Goal: Task Accomplishment & Management: Manage account settings

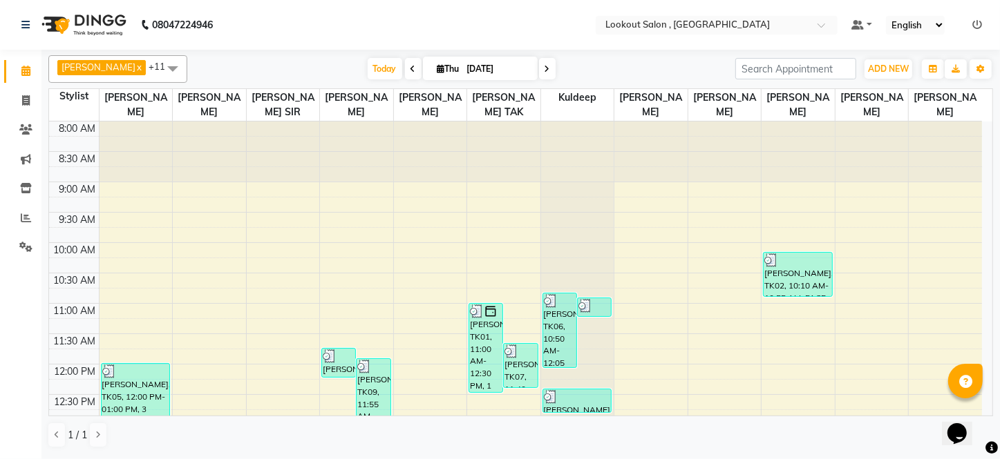
scroll to position [613, 0]
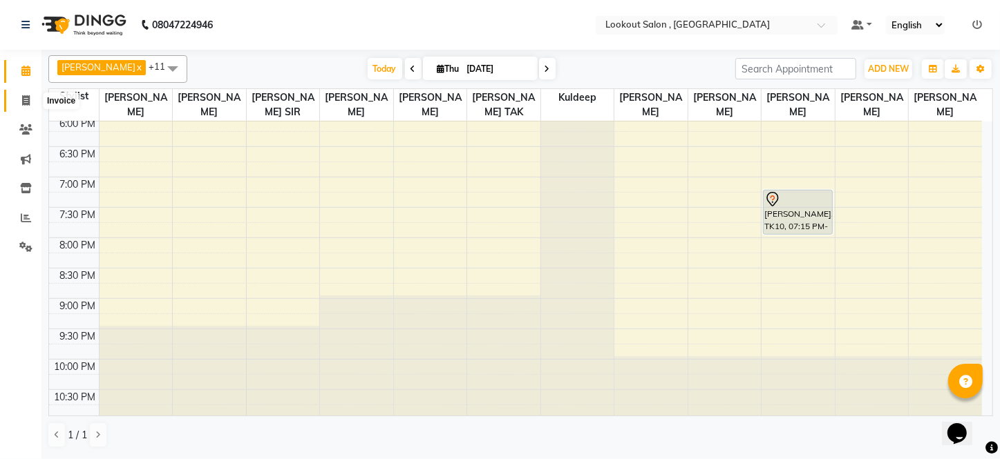
click at [26, 96] on icon at bounding box center [26, 100] width 8 height 10
select select "151"
select select "service"
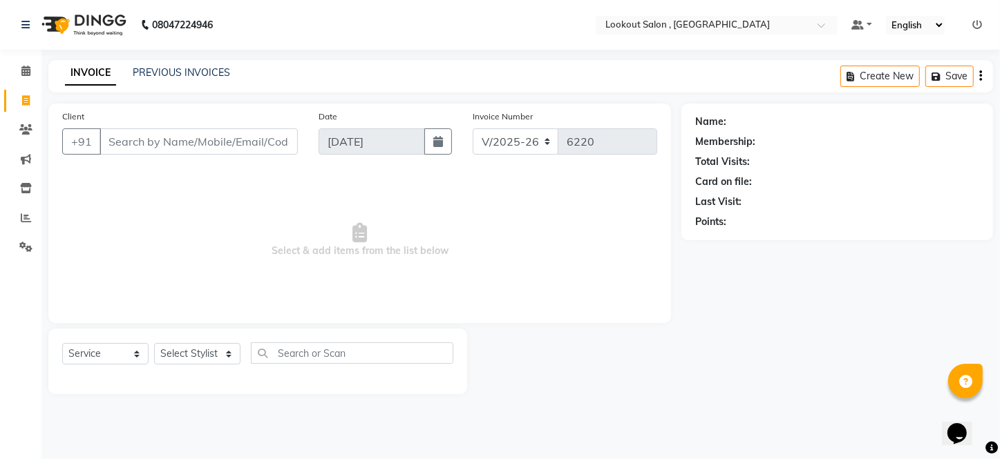
click at [174, 159] on div "Client +91" at bounding box center [180, 137] width 256 height 57
click at [183, 144] on input "Client" at bounding box center [198, 141] width 198 height 26
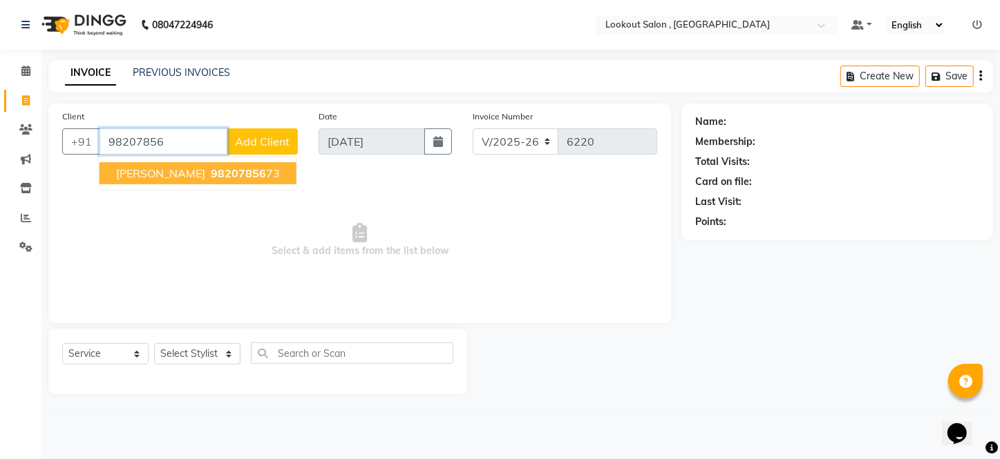
click at [211, 172] on span "98207856" at bounding box center [238, 173] width 55 height 14
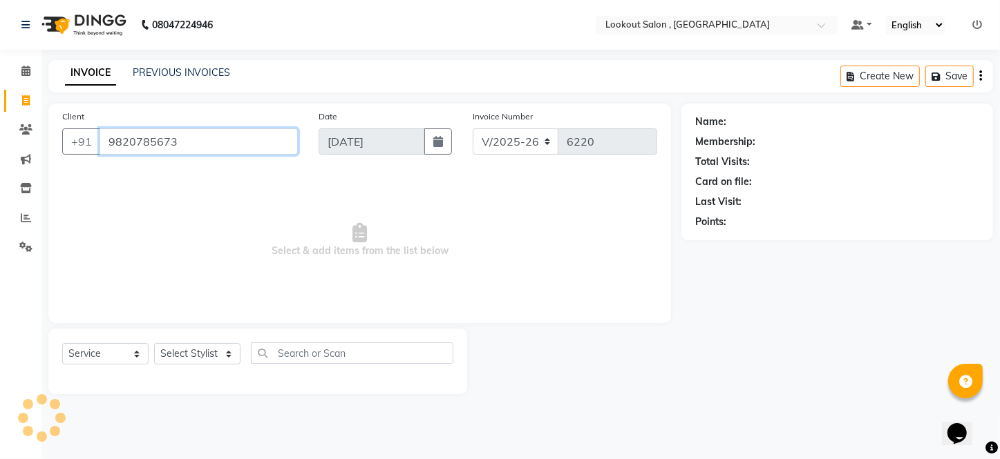
type input "9820785673"
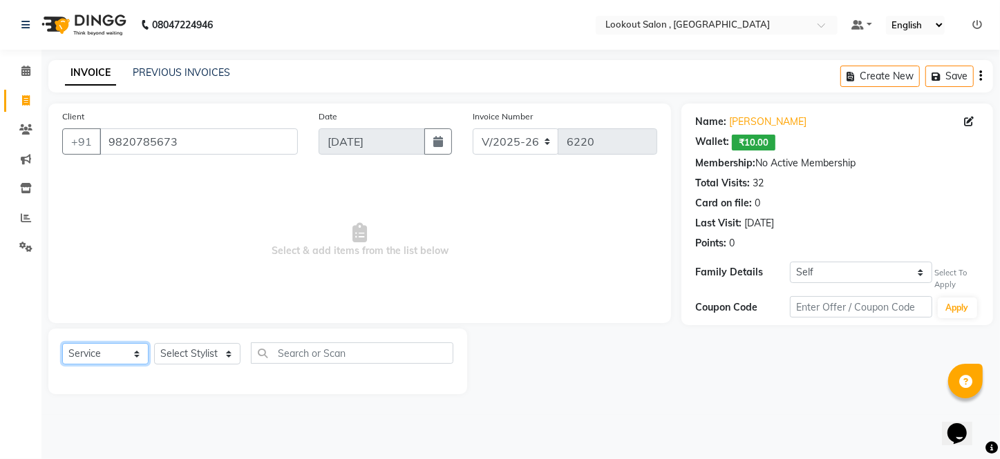
click at [104, 358] on select "Select Service Product Membership Package Voucher Prepaid Gift Card" at bounding box center [105, 353] width 86 height 21
select select "product"
click at [62, 343] on select "Select Service Product Membership Package Voucher Prepaid Gift Card" at bounding box center [105, 353] width 86 height 21
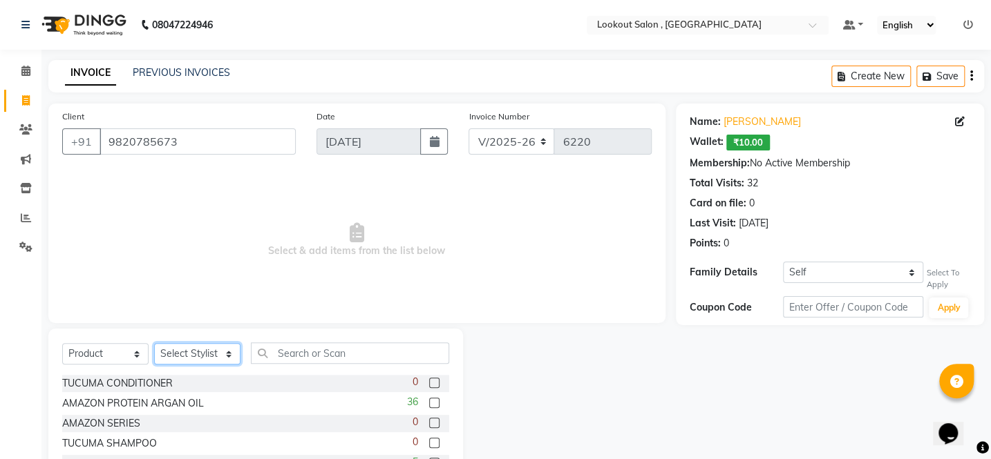
click at [165, 353] on select "Select Stylist [PERSON_NAME] [PERSON_NAME] [PERSON_NAME] [PERSON_NAME] kuldeep …" at bounding box center [197, 353] width 86 height 21
select select "6223"
click at [154, 343] on select "Select Stylist [PERSON_NAME] [PERSON_NAME] [PERSON_NAME] [PERSON_NAME] kuldeep …" at bounding box center [197, 353] width 86 height 21
click at [288, 355] on input "text" at bounding box center [350, 353] width 198 height 21
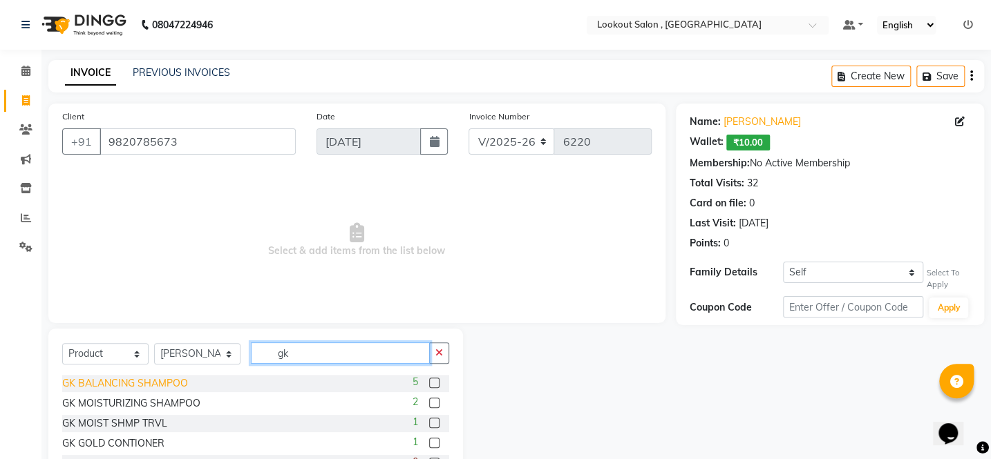
type input "gk"
click at [164, 381] on div "GK BALANCING SHAMPOO" at bounding box center [125, 383] width 126 height 15
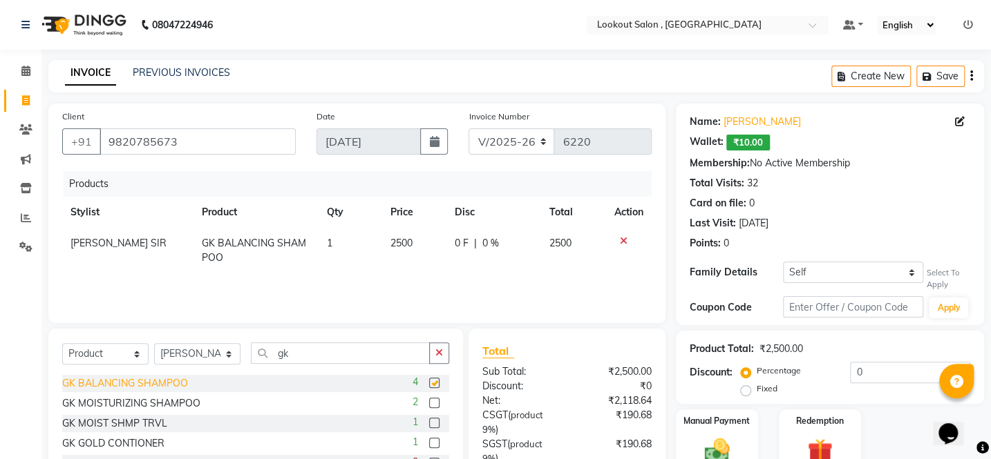
checkbox input "false"
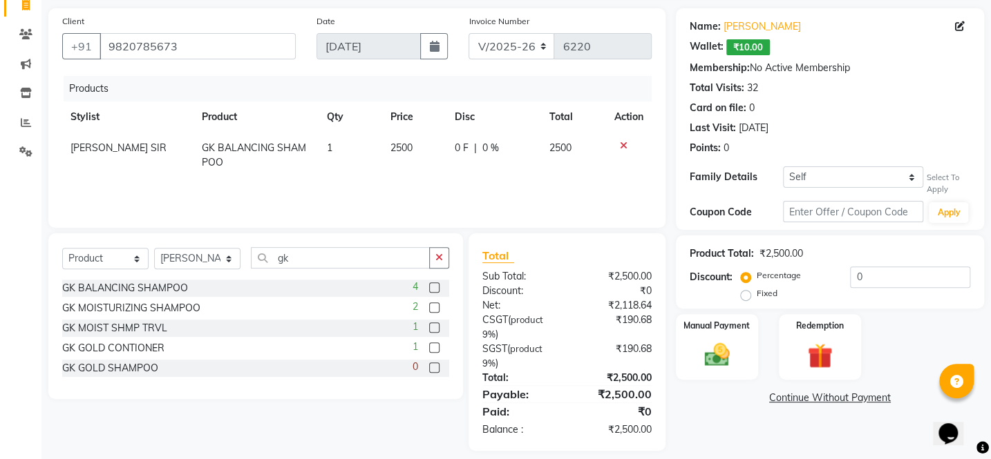
scroll to position [109, 0]
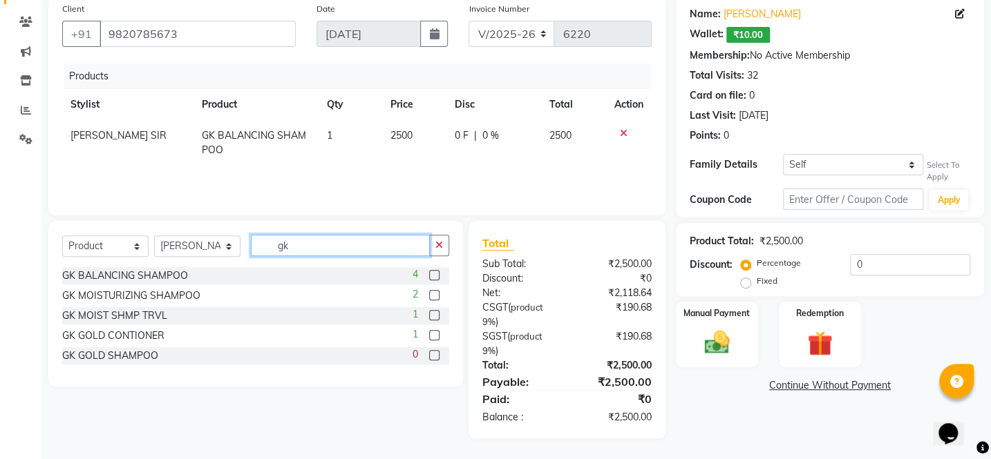
click at [308, 253] on input "gk" at bounding box center [340, 245] width 179 height 21
type input "g"
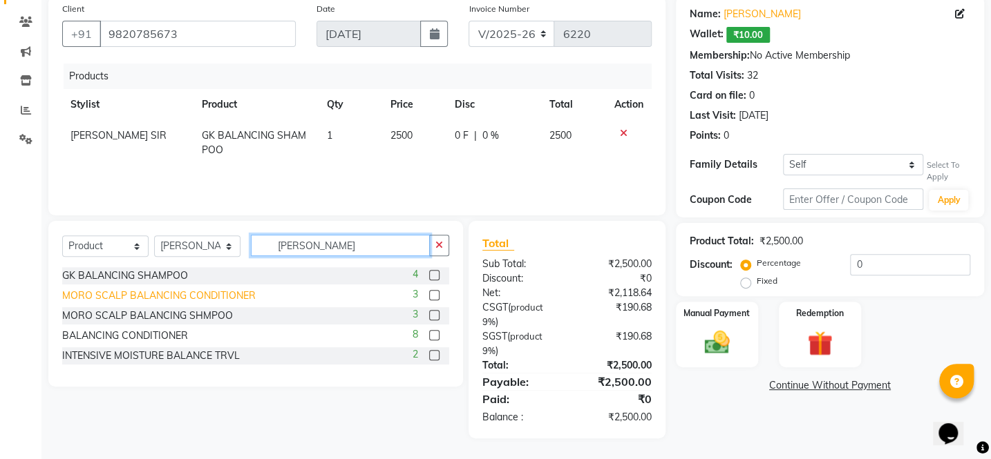
type input "[PERSON_NAME]"
click at [238, 294] on div "MORO SCALP BALANCING CONDITIONER" at bounding box center [158, 296] width 193 height 15
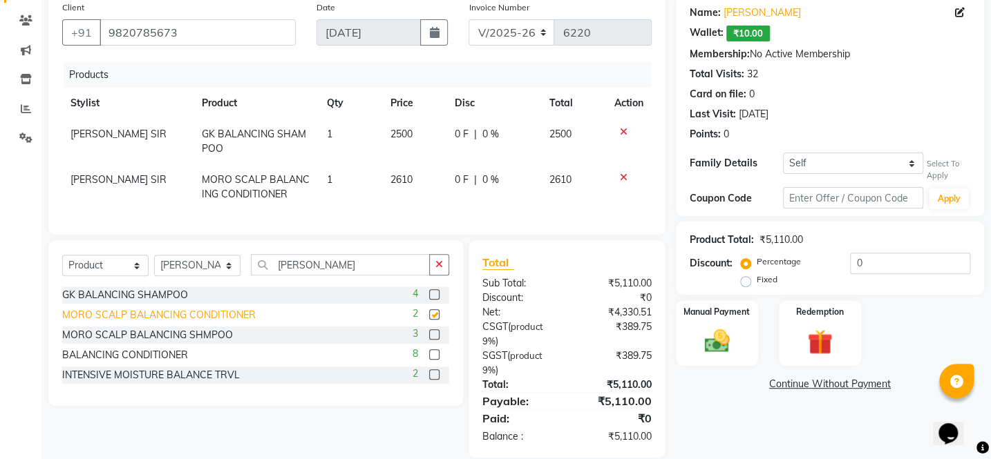
checkbox input "false"
click at [131, 363] on div "BALANCING CONDITIONER" at bounding box center [125, 355] width 126 height 15
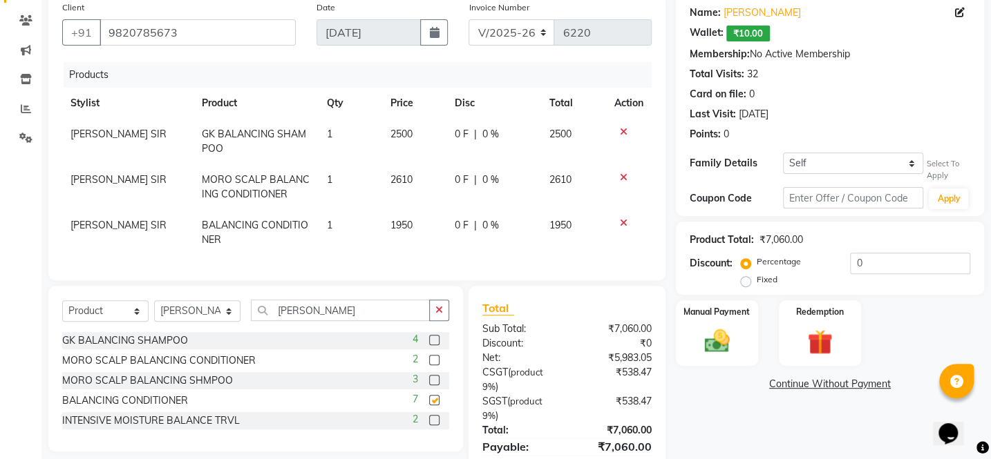
checkbox input "false"
click at [624, 175] on icon at bounding box center [624, 178] width 8 height 10
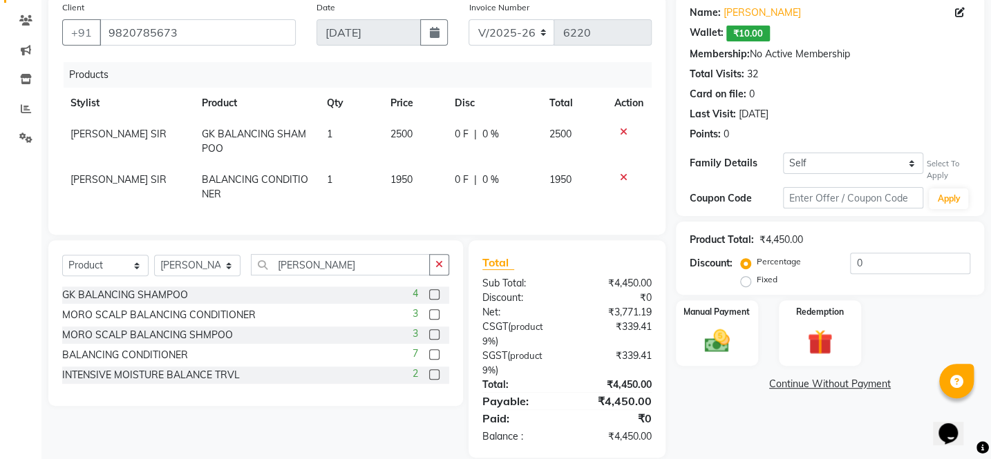
scroll to position [139, 0]
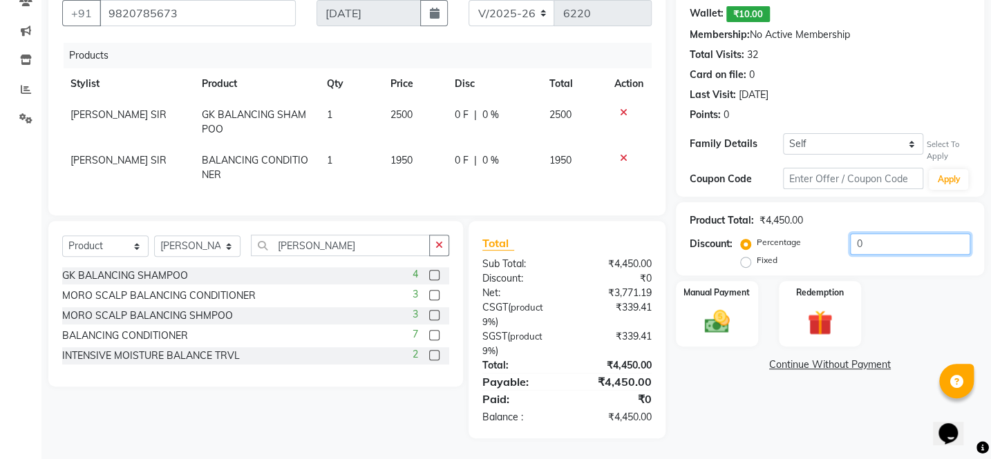
click at [850, 235] on input "0" at bounding box center [910, 243] width 120 height 21
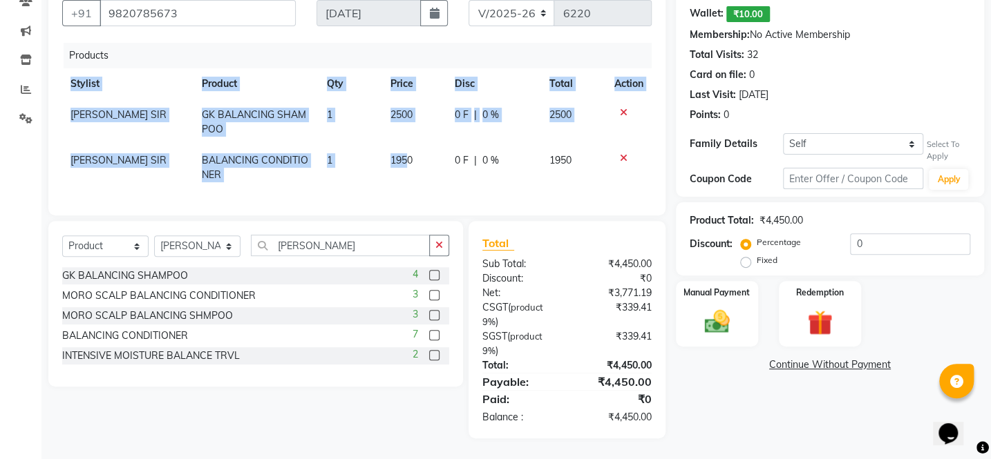
click at [402, 178] on div "Products Stylist Product Qty Price Disc Total Action [PERSON_NAME] SIR GK BALAN…" at bounding box center [356, 122] width 589 height 159
click at [403, 159] on td "1950" at bounding box center [414, 168] width 64 height 46
select select "6223"
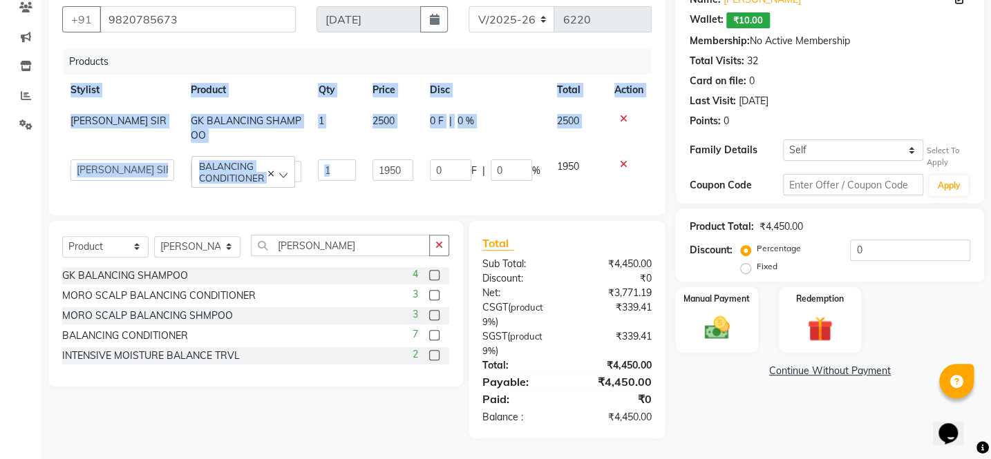
scroll to position [134, 0]
click at [401, 160] on input "1950" at bounding box center [392, 170] width 40 height 21
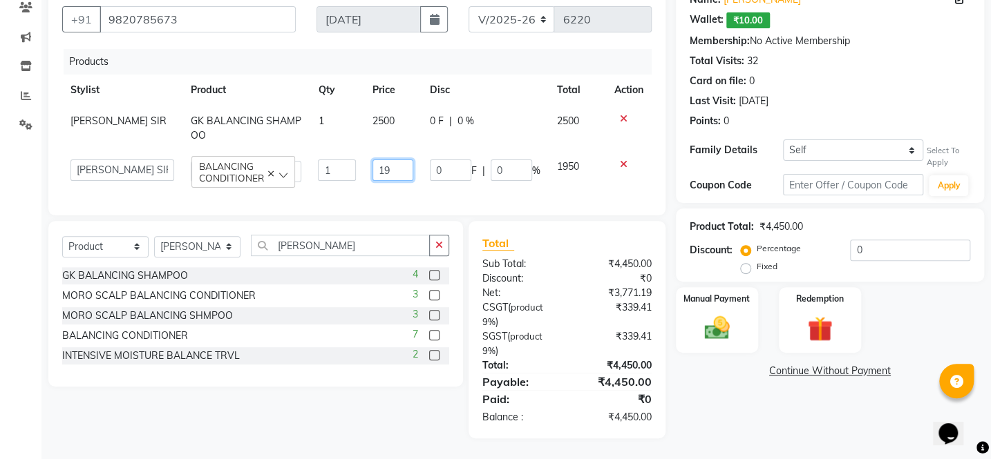
type input "1"
type input "2150"
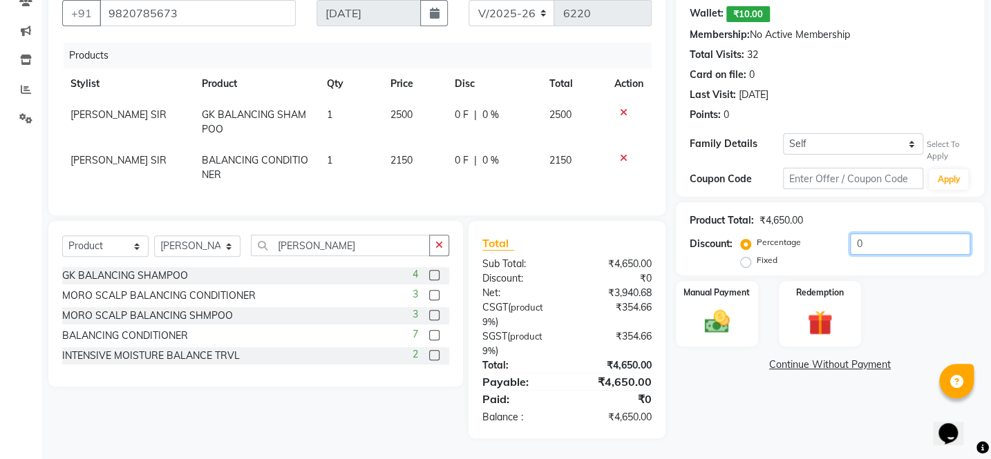
click at [852, 238] on input "0" at bounding box center [910, 243] width 120 height 21
type input "10"
click at [745, 372] on div "Name: [PERSON_NAME]: ₹10.00 Membership: No Active Membership Total Visits: 32 C…" at bounding box center [835, 206] width 318 height 463
click at [376, 151] on tr "[PERSON_NAME] SIR BALANCING CONDITIONER 1 2150 215 F | 10 % 1935" at bounding box center [356, 168] width 589 height 46
click at [402, 154] on span "2150" at bounding box center [400, 160] width 22 height 12
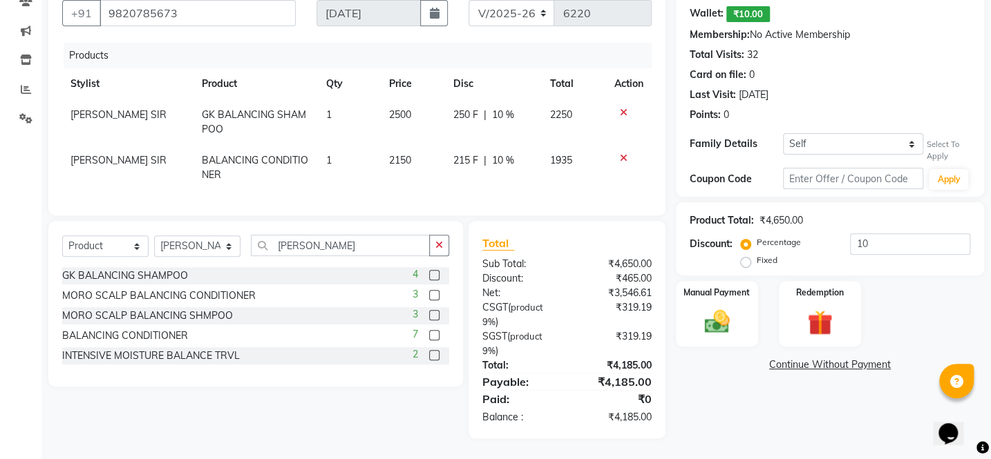
select select "6223"
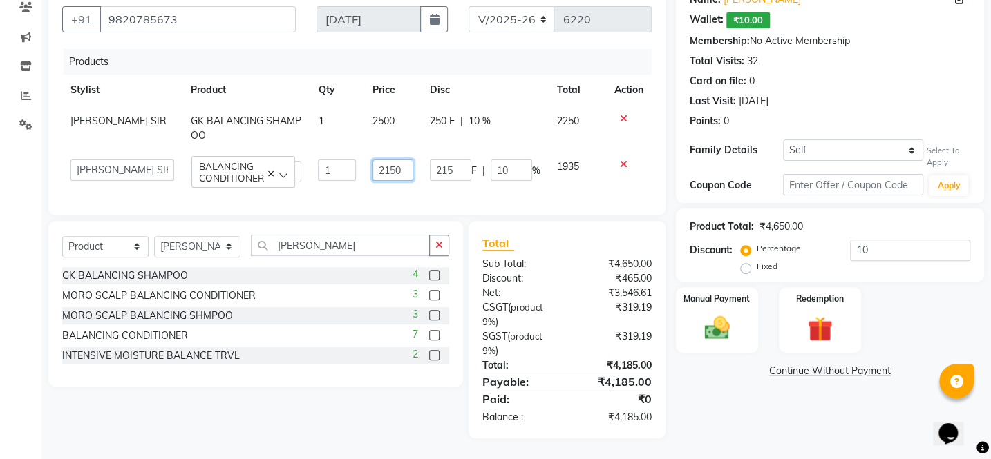
click at [384, 160] on input "2150" at bounding box center [392, 170] width 40 height 21
type input "2050"
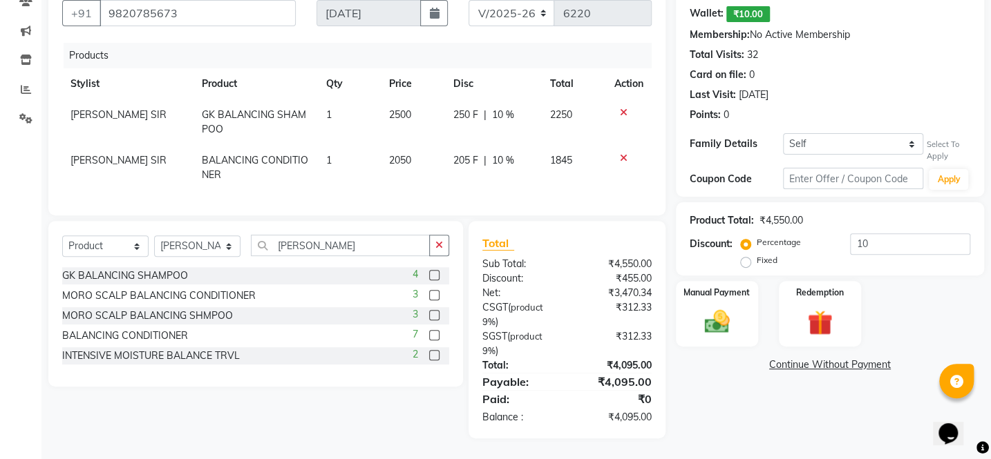
click at [680, 358] on link "Continue Without Payment" at bounding box center [829, 365] width 303 height 15
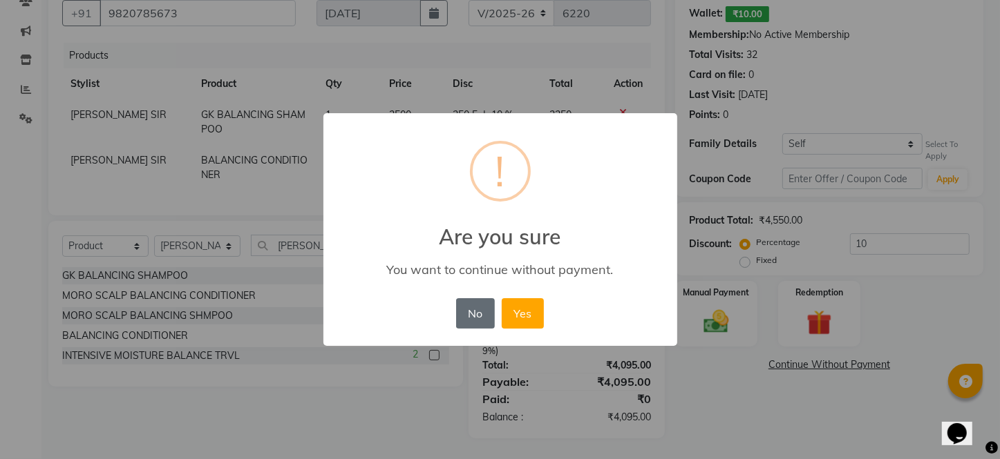
click at [486, 312] on button "No" at bounding box center [475, 313] width 39 height 30
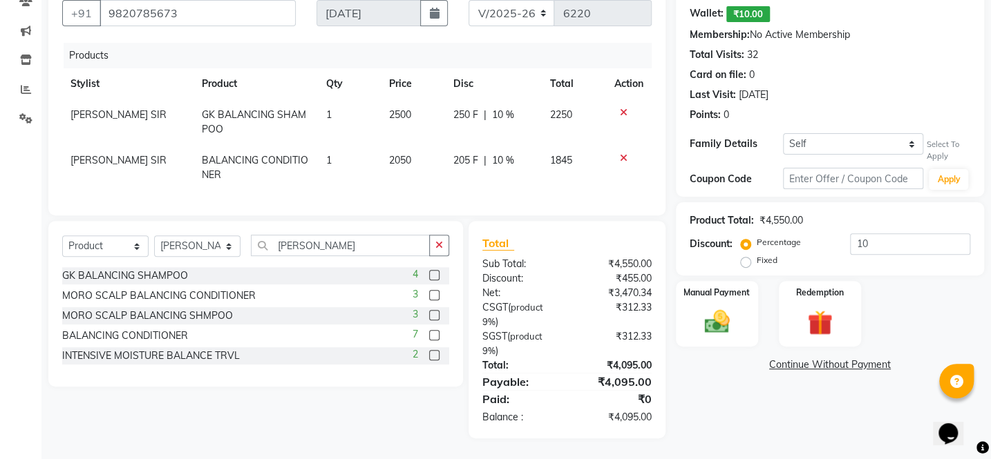
click at [398, 120] on td "2500" at bounding box center [413, 122] width 64 height 46
select select "6223"
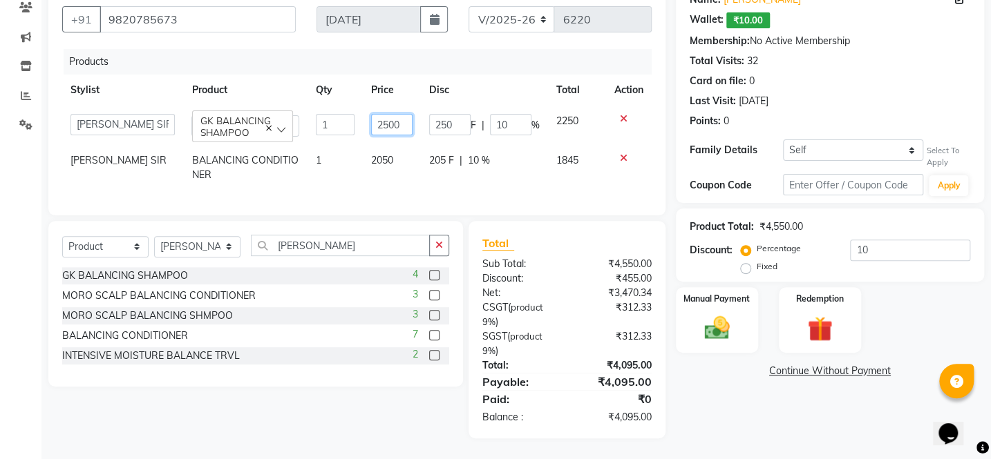
drag, startPoint x: 392, startPoint y: 122, endPoint x: 377, endPoint y: 126, distance: 15.1
click at [377, 126] on td "2500" at bounding box center [392, 125] width 58 height 39
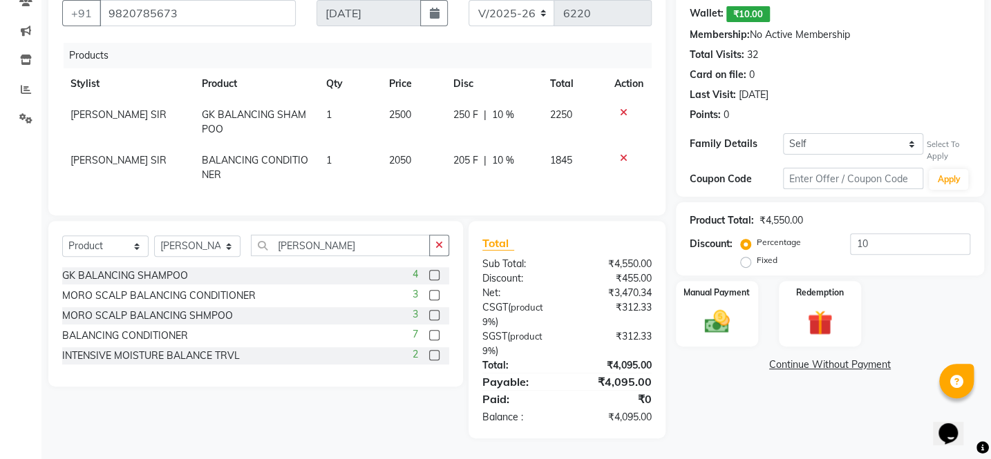
click at [389, 154] on span "2050" at bounding box center [400, 160] width 22 height 12
select select "6223"
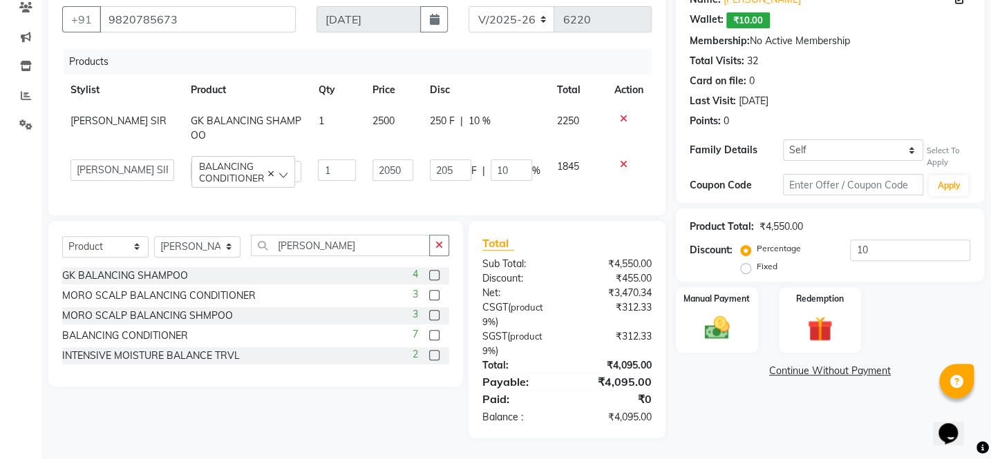
click at [464, 114] on div "250 F | 10 %" at bounding box center [485, 121] width 111 height 15
select select "6223"
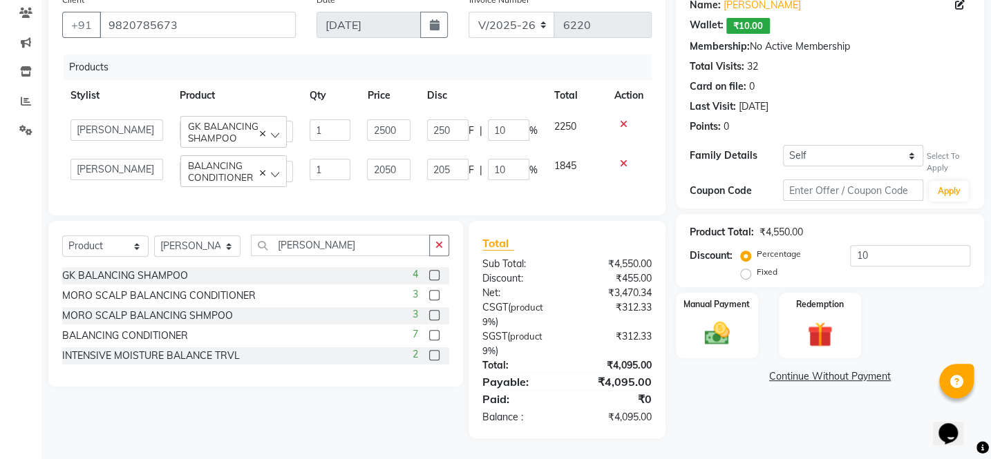
scroll to position [130, 0]
click at [495, 165] on input "10" at bounding box center [508, 169] width 41 height 21
click at [513, 166] on td "205 F | 10 %" at bounding box center [482, 170] width 127 height 39
select select "6223"
click at [509, 159] on input "10" at bounding box center [508, 169] width 41 height 21
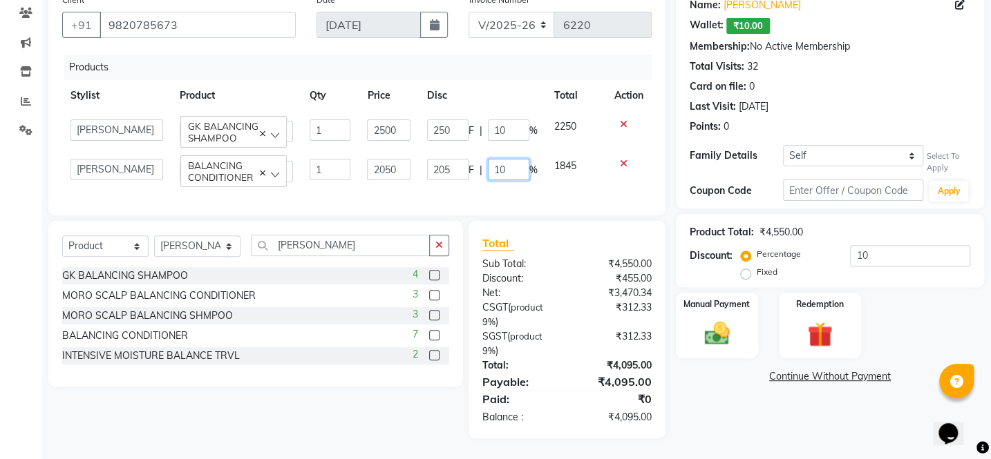
drag, startPoint x: 506, startPoint y: 154, endPoint x: 483, endPoint y: 160, distance: 24.1
click at [483, 160] on div "205 F | 10 %" at bounding box center [482, 169] width 111 height 21
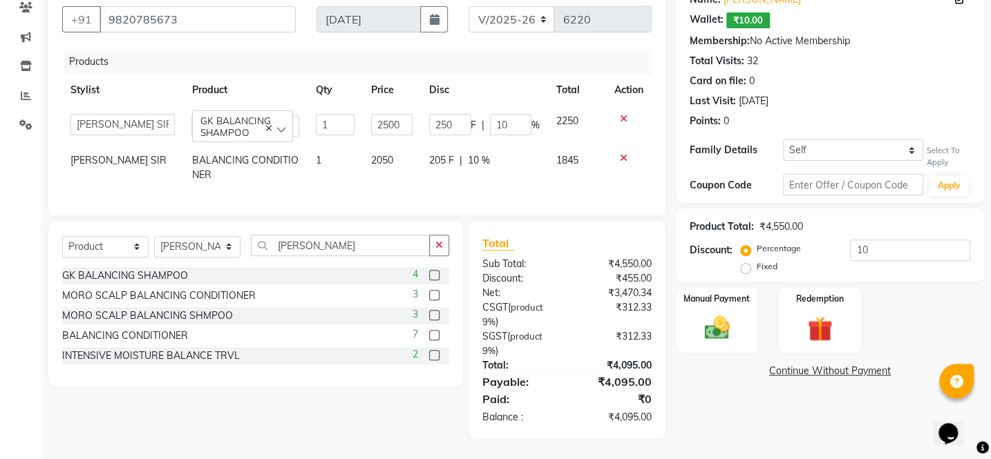
drag, startPoint x: 389, startPoint y: 163, endPoint x: 382, endPoint y: 158, distance: 8.4
click at [385, 157] on span "2050" at bounding box center [382, 160] width 22 height 12
select select "6223"
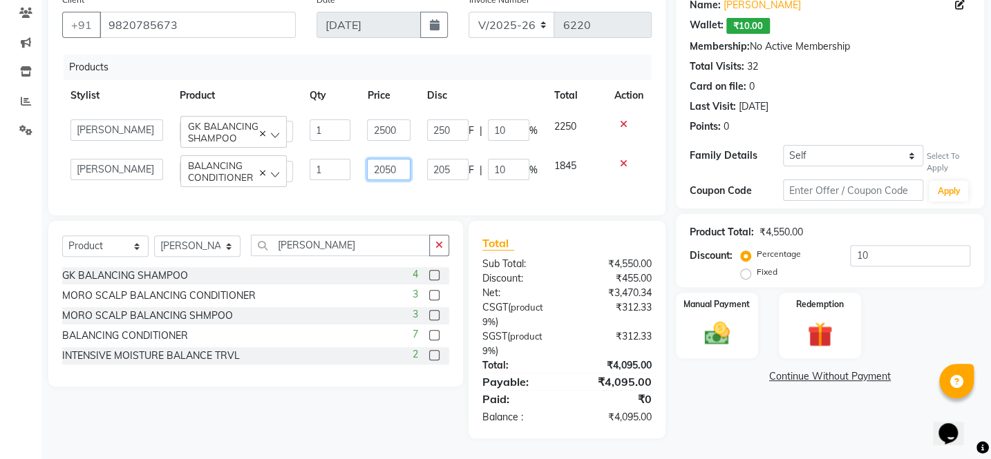
click at [392, 160] on input "2050" at bounding box center [388, 169] width 43 height 21
type input "2140"
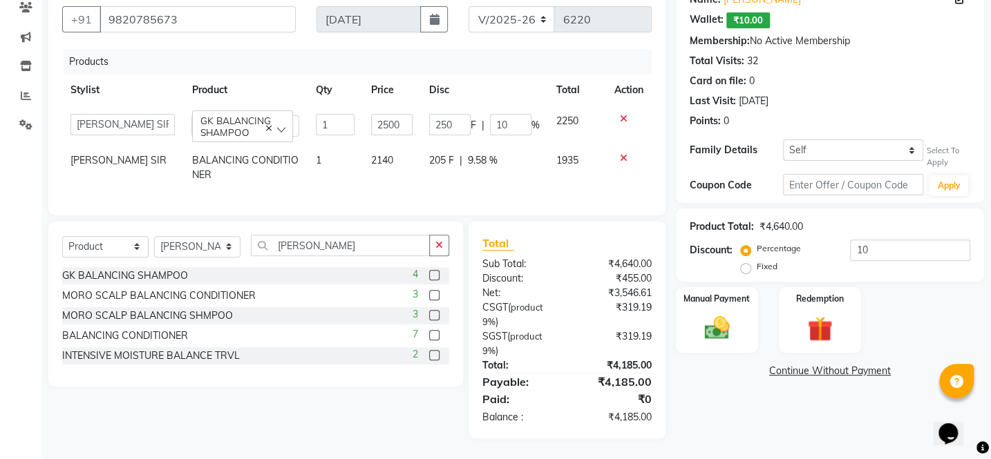
click at [399, 175] on td "2140" at bounding box center [392, 168] width 58 height 46
select select "6223"
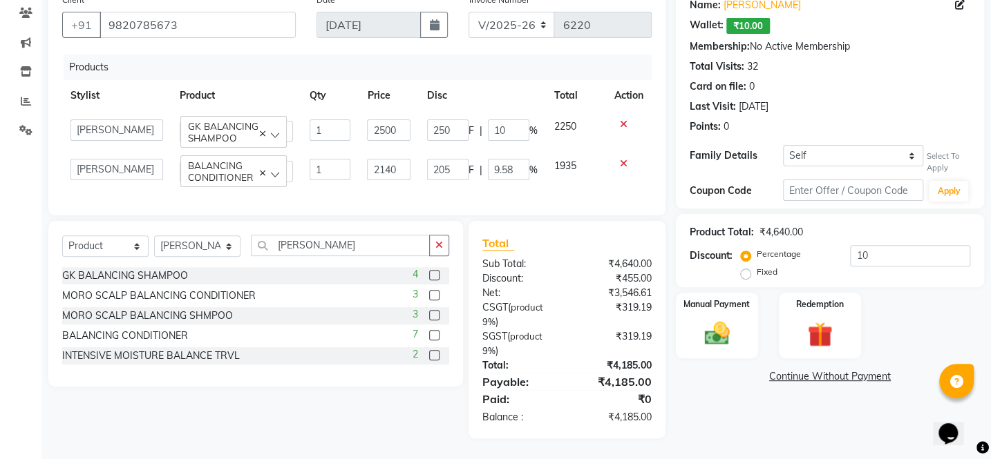
click at [381, 176] on td "2140" at bounding box center [388, 170] width 59 height 39
click at [389, 166] on input "2140" at bounding box center [388, 169] width 43 height 21
type input "2130"
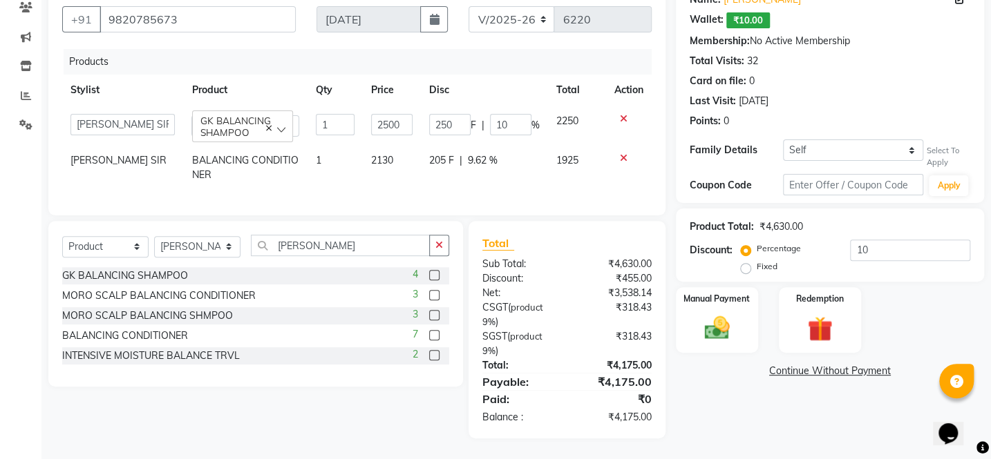
click at [381, 200] on div "Client [PHONE_NUMBER] Date [DATE] Invoice Number V/2025 V/[PHONE_NUMBER] Produc…" at bounding box center [356, 98] width 617 height 234
click at [376, 155] on span "2130" at bounding box center [382, 160] width 22 height 12
select select "6223"
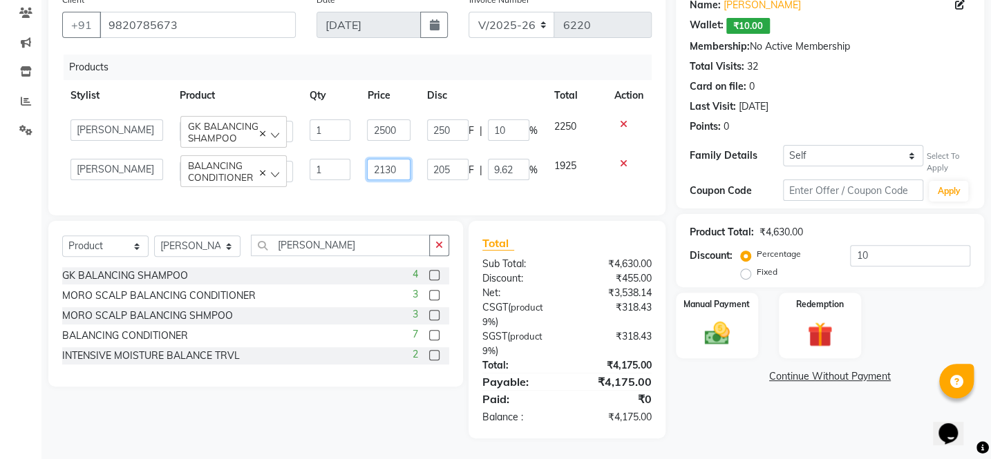
click at [386, 159] on input "2130" at bounding box center [388, 169] width 43 height 21
click at [392, 159] on input "2130" at bounding box center [388, 169] width 43 height 21
type input "2110"
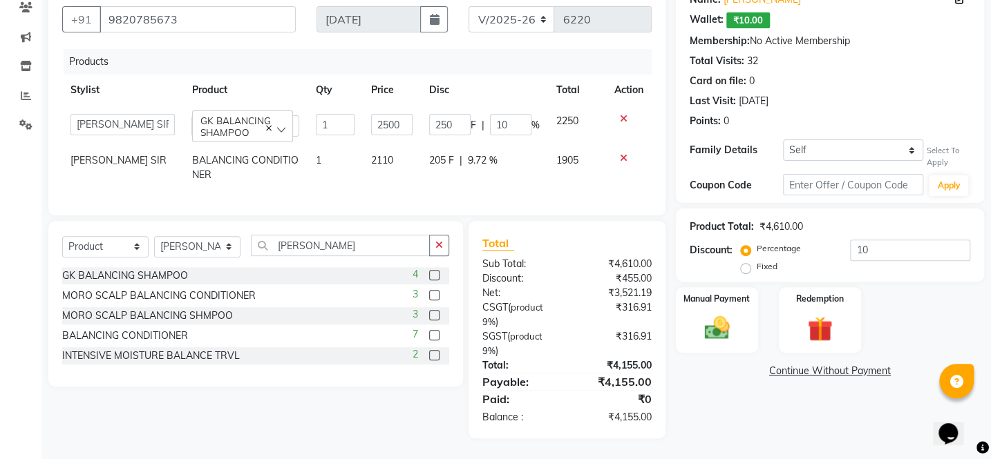
click at [403, 169] on td "2110" at bounding box center [392, 168] width 58 height 46
select select "6223"
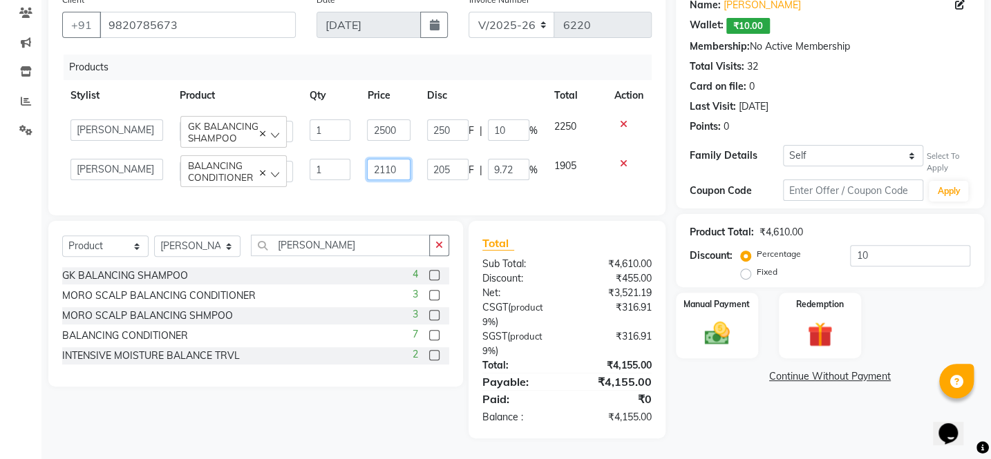
drag, startPoint x: 376, startPoint y: 162, endPoint x: 411, endPoint y: 169, distance: 35.1
click at [411, 169] on td "2110" at bounding box center [388, 170] width 59 height 39
type input "2090"
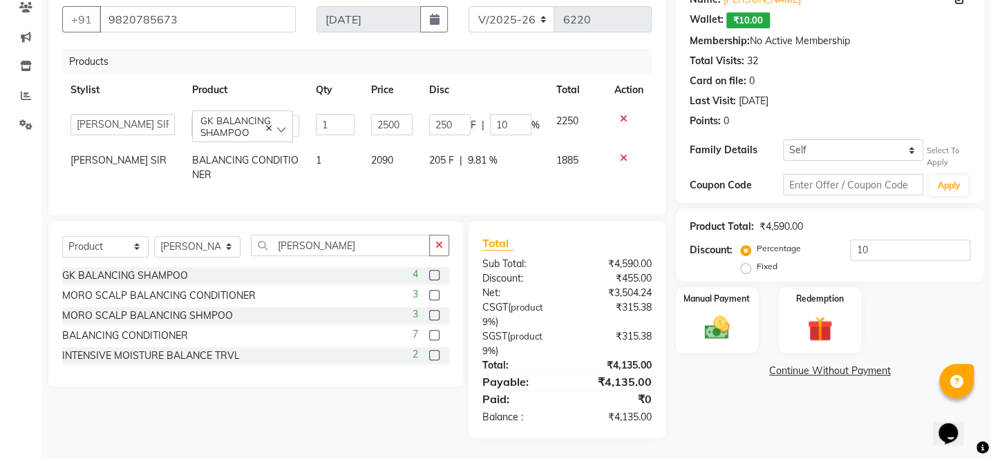
click at [432, 185] on div "Products Stylist Product Qty Price Disc Total Action [PERSON_NAME] [PERSON_NAME…" at bounding box center [356, 125] width 589 height 153
click at [380, 157] on span "2090" at bounding box center [382, 160] width 22 height 12
select select "6223"
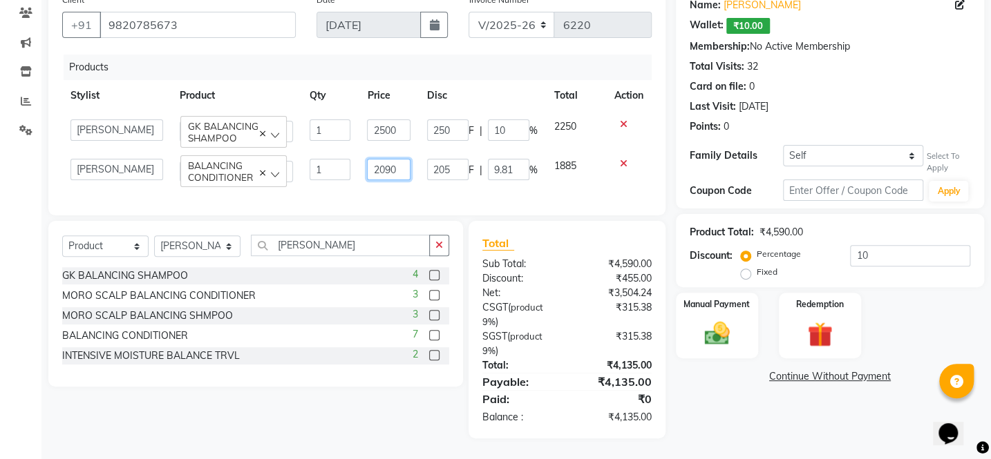
click at [394, 162] on input "2090" at bounding box center [388, 169] width 43 height 21
click at [387, 163] on input "2090" at bounding box center [388, 169] width 43 height 21
type input "2080"
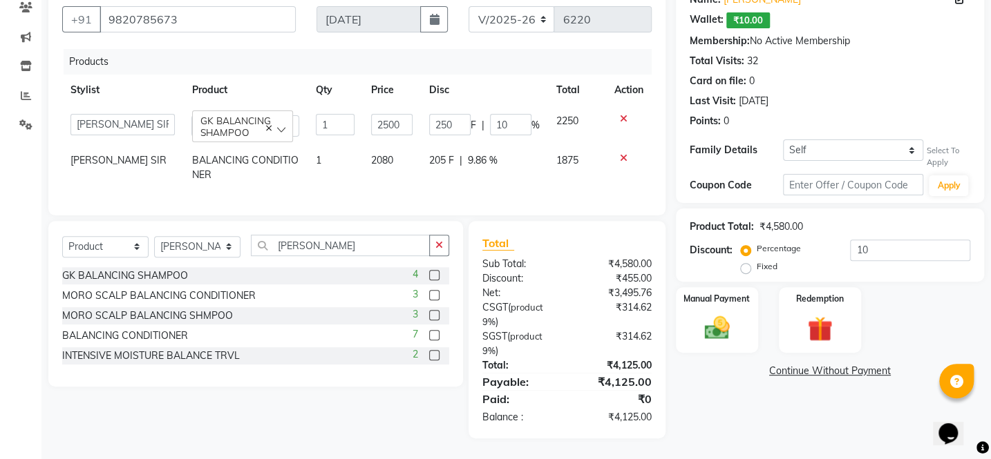
click at [397, 172] on td "2080" at bounding box center [392, 168] width 58 height 46
select select "6223"
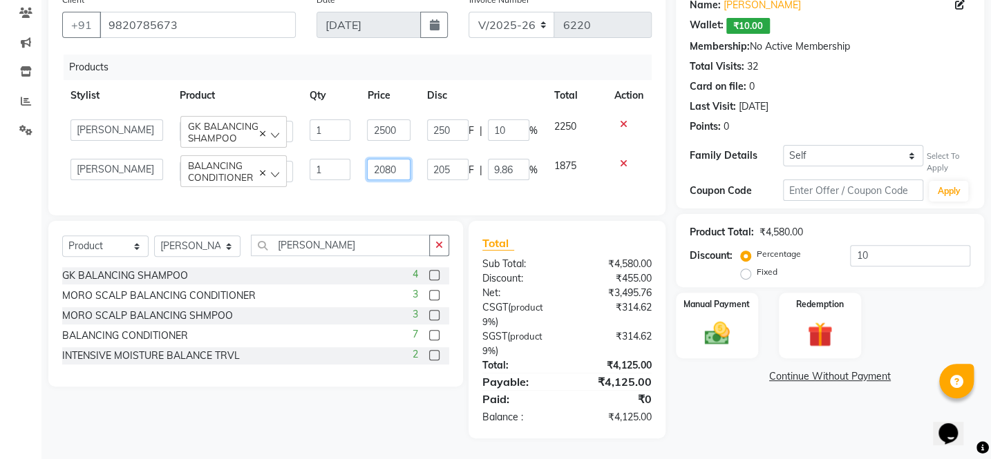
drag, startPoint x: 389, startPoint y: 164, endPoint x: 410, endPoint y: 160, distance: 21.8
click at [410, 160] on td "2080" at bounding box center [388, 170] width 59 height 39
type input "2085"
click at [425, 189] on div "Products Stylist Product Qty Price Disc Total Action [PERSON_NAME] [PERSON_NAME…" at bounding box center [356, 128] width 589 height 147
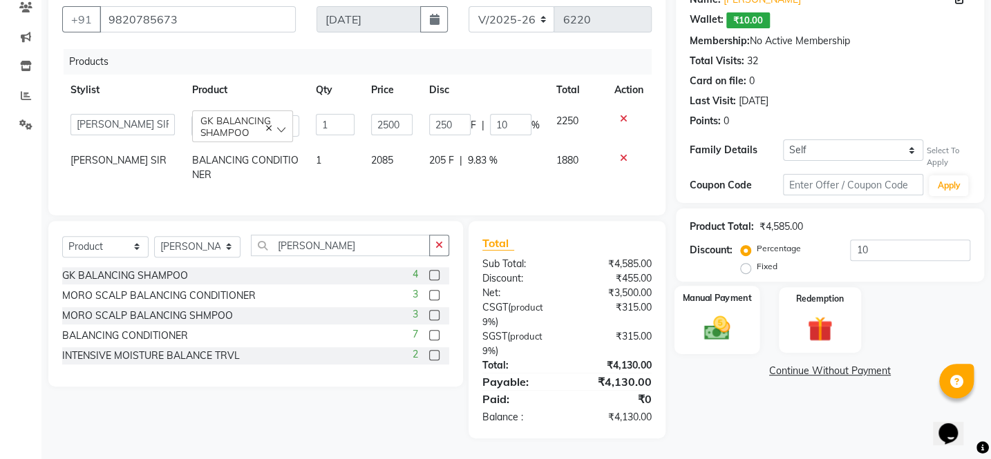
click at [730, 297] on div "Manual Payment" at bounding box center [716, 320] width 86 height 68
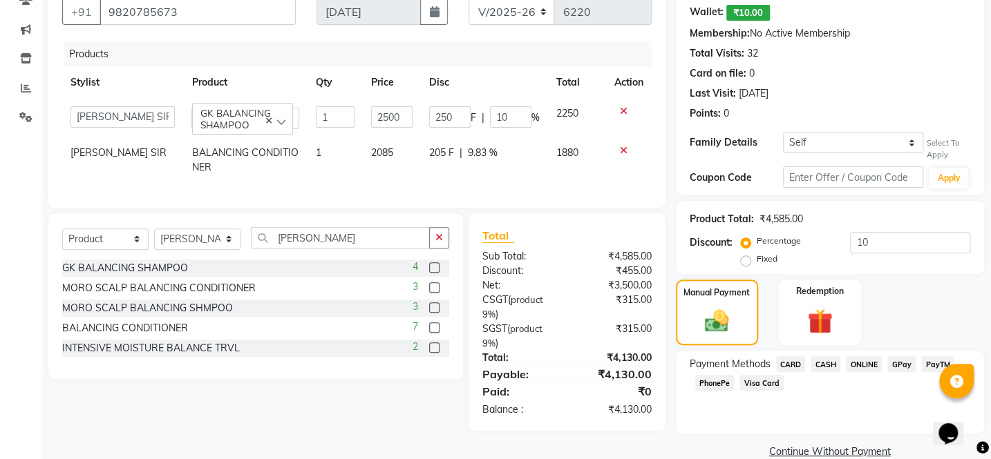
click at [504, 164] on td "205 F | 9.83 %" at bounding box center [484, 160] width 127 height 46
select select "6223"
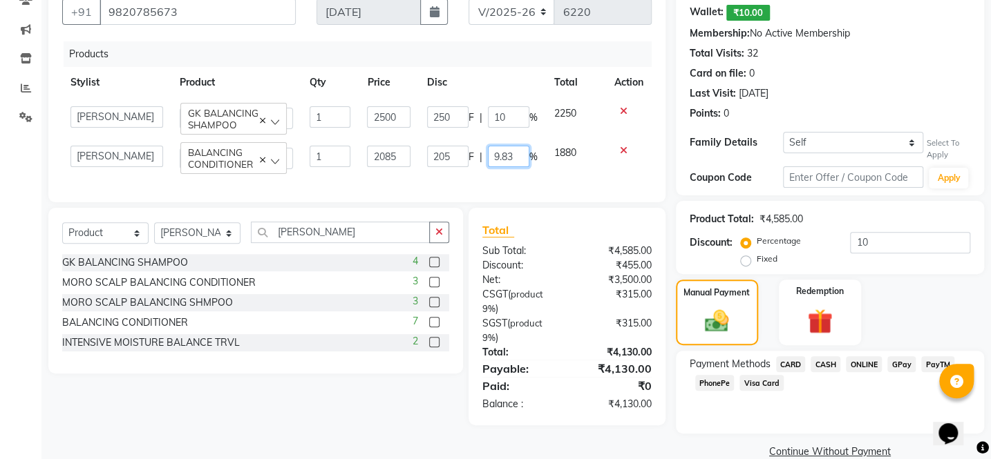
drag, startPoint x: 490, startPoint y: 162, endPoint x: 535, endPoint y: 159, distance: 44.3
click at [535, 159] on div "205 F | 9.83 %" at bounding box center [482, 156] width 111 height 21
type input "10"
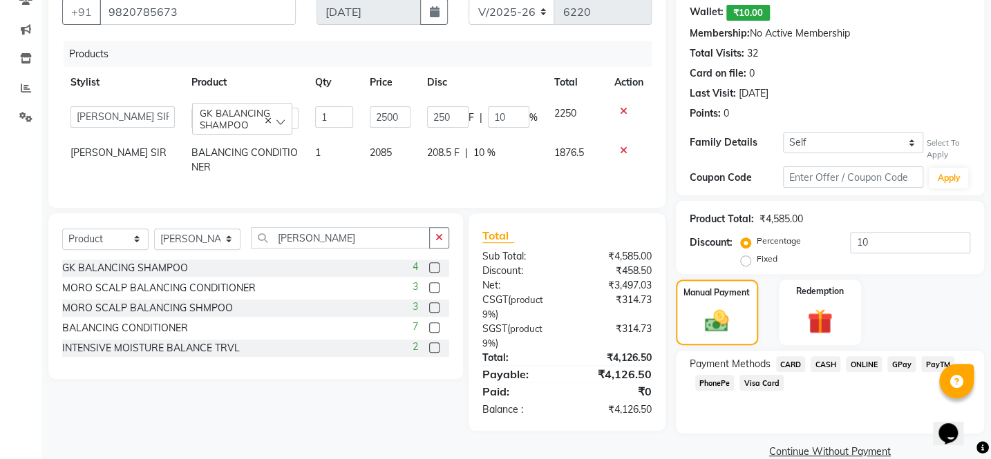
click at [500, 173] on td "208.5 F | 10 %" at bounding box center [482, 160] width 127 height 46
select select "6223"
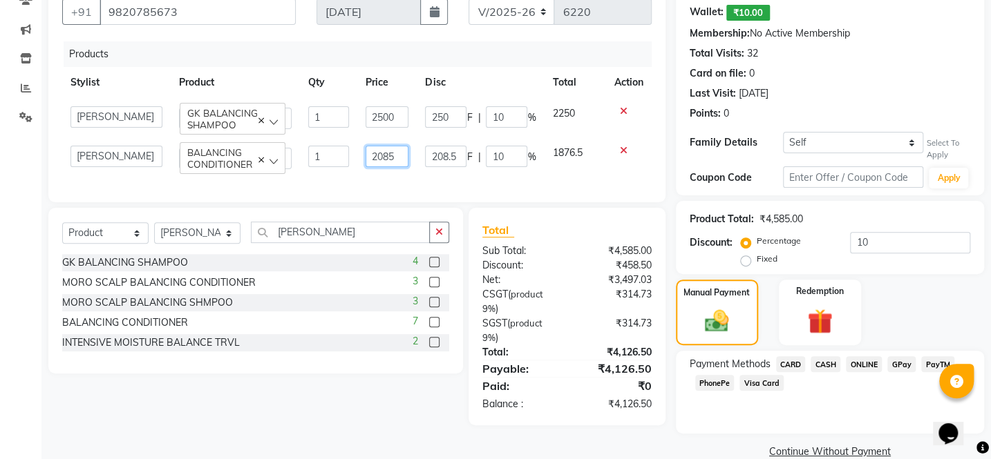
drag, startPoint x: 380, startPoint y: 153, endPoint x: 402, endPoint y: 147, distance: 23.0
click at [402, 147] on input "2085" at bounding box center [386, 156] width 43 height 21
type input "2090"
click at [442, 184] on div "Products Stylist Product Qty Price Disc Total Action [PERSON_NAME] [PERSON_NAME…" at bounding box center [356, 114] width 589 height 147
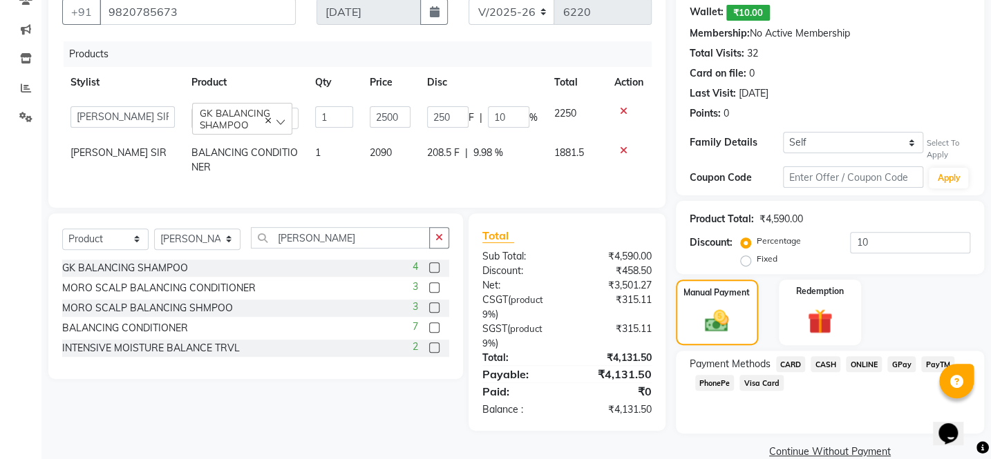
click at [476, 159] on span "9.98 %" at bounding box center [488, 153] width 30 height 15
select select "6223"
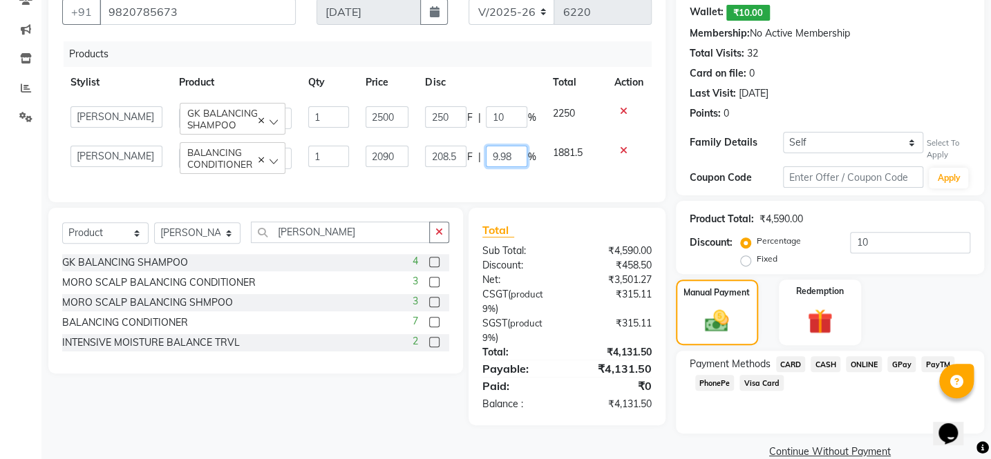
drag, startPoint x: 511, startPoint y: 164, endPoint x: 416, endPoint y: 193, distance: 99.6
click at [416, 189] on div "Products Stylist Product Qty Price Disc Total Action [PERSON_NAME] [PERSON_NAME…" at bounding box center [356, 114] width 589 height 147
type input "10"
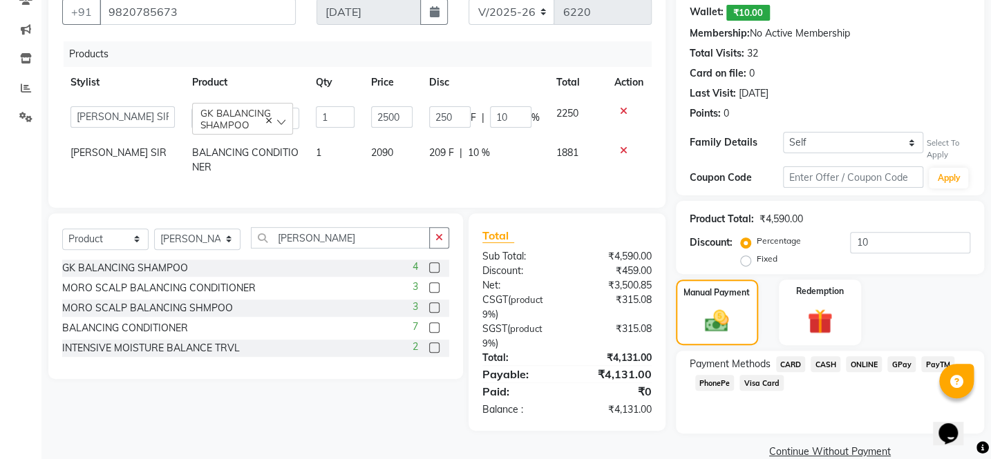
click at [450, 186] on div "Products Stylist Product Qty Price Disc Total Action [PERSON_NAME] [PERSON_NAME…" at bounding box center [356, 117] width 589 height 153
click at [830, 363] on span "CASH" at bounding box center [825, 364] width 30 height 16
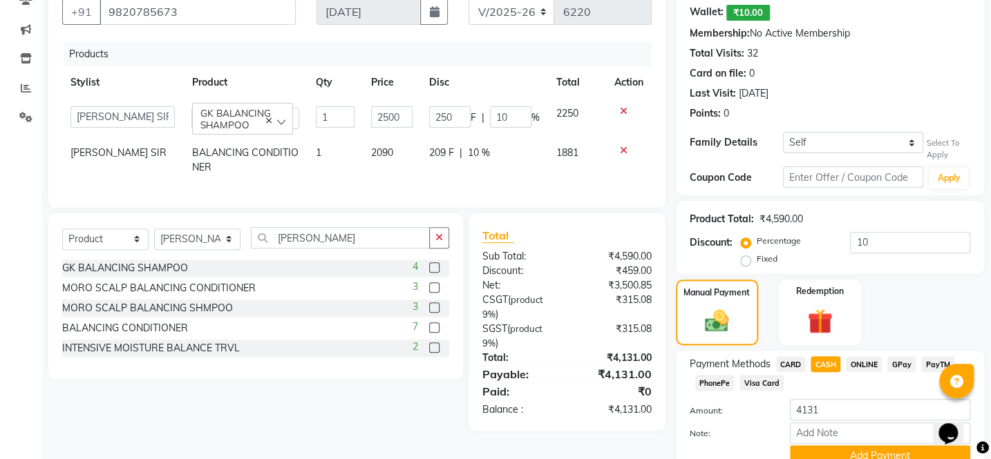
scroll to position [193, 0]
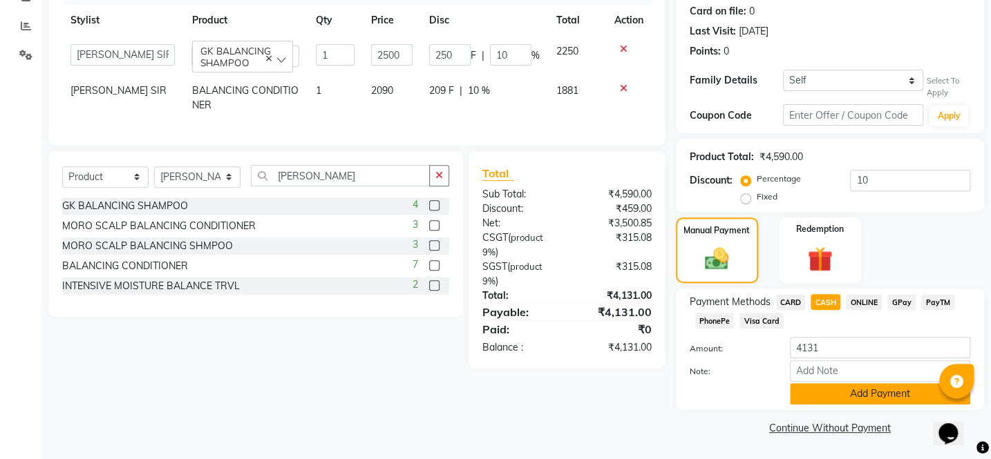
click at [848, 393] on button "Add Payment" at bounding box center [880, 393] width 180 height 21
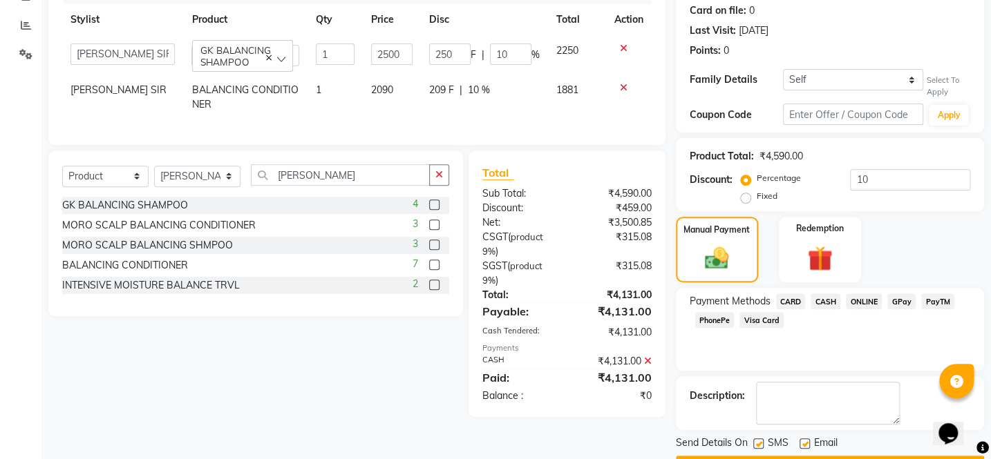
click at [805, 448] on label at bounding box center [804, 444] width 10 height 10
click at [805, 448] on input "checkbox" at bounding box center [803, 444] width 9 height 9
checkbox input "false"
click at [753, 442] on label at bounding box center [758, 444] width 10 height 10
click at [753, 442] on input "checkbox" at bounding box center [757, 444] width 9 height 9
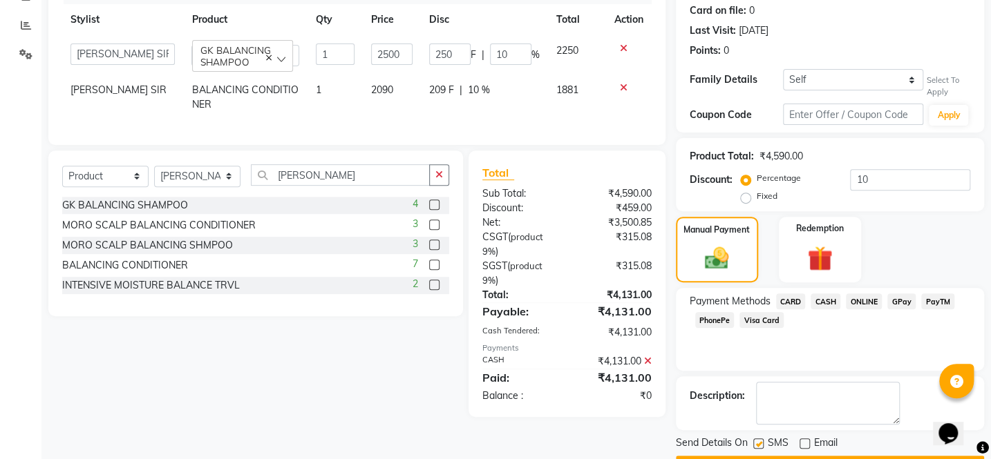
checkbox input "false"
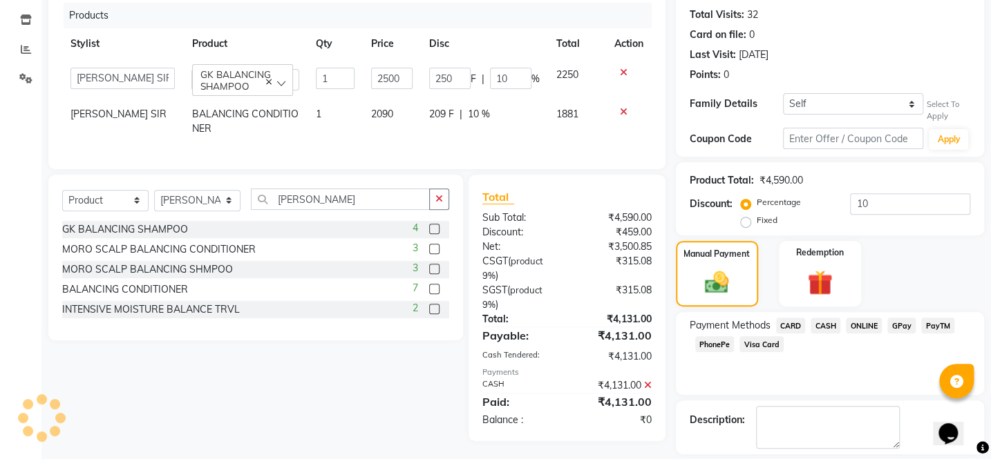
click at [822, 446] on main "INVOICE PREVIOUS INVOICES Create New Save Client [PHONE_NUMBER] Date [DATE] Inv…" at bounding box center [515, 207] width 949 height 631
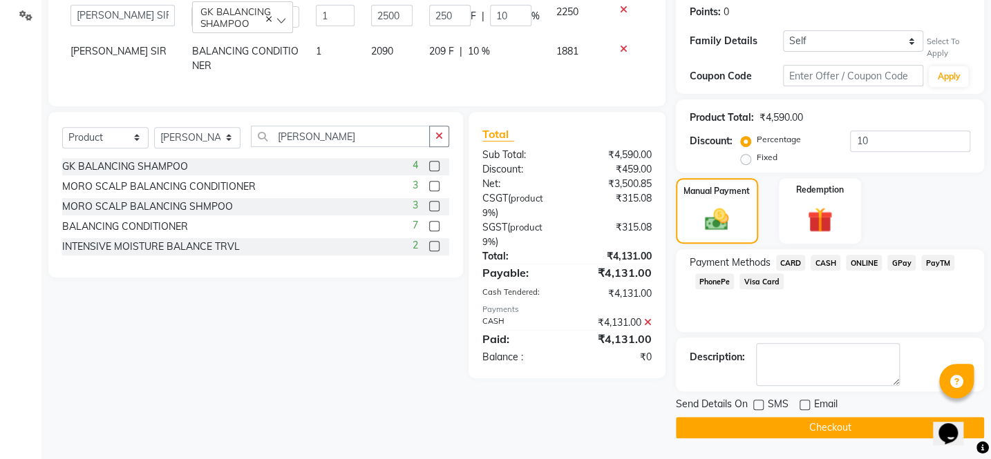
click at [822, 441] on main "INVOICE PREVIOUS INVOICES Create New Save Client [PHONE_NUMBER] Date [DATE] Inv…" at bounding box center [515, 144] width 949 height 631
click at [822, 432] on button "Checkout" at bounding box center [830, 427] width 308 height 21
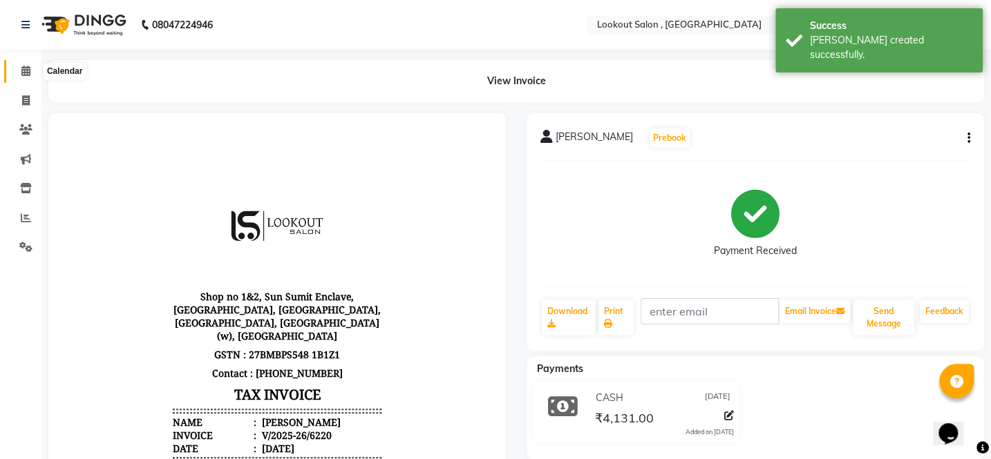
click at [21, 77] on span at bounding box center [26, 72] width 24 height 16
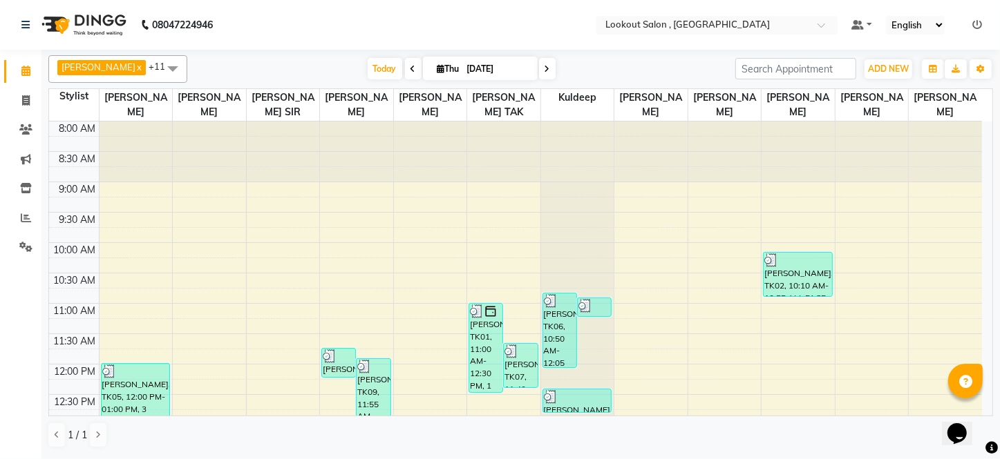
click at [886, 55] on div "[PERSON_NAME] x [PERSON_NAME] x [PERSON_NAME] x [PERSON_NAME] x [PERSON_NAME] x…" at bounding box center [520, 69] width 944 height 28
click at [886, 60] on button "ADD NEW Toggle Dropdown" at bounding box center [888, 68] width 48 height 19
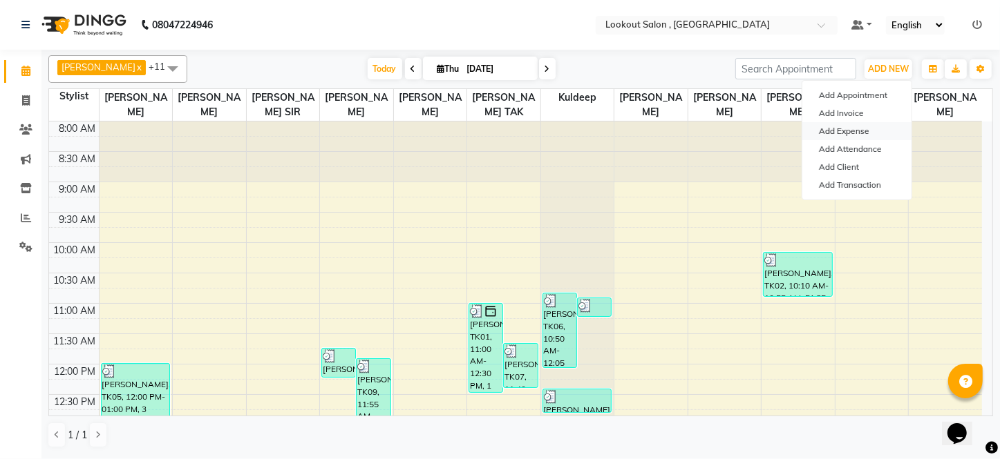
click at [852, 135] on link "Add Expense" at bounding box center [856, 131] width 109 height 18
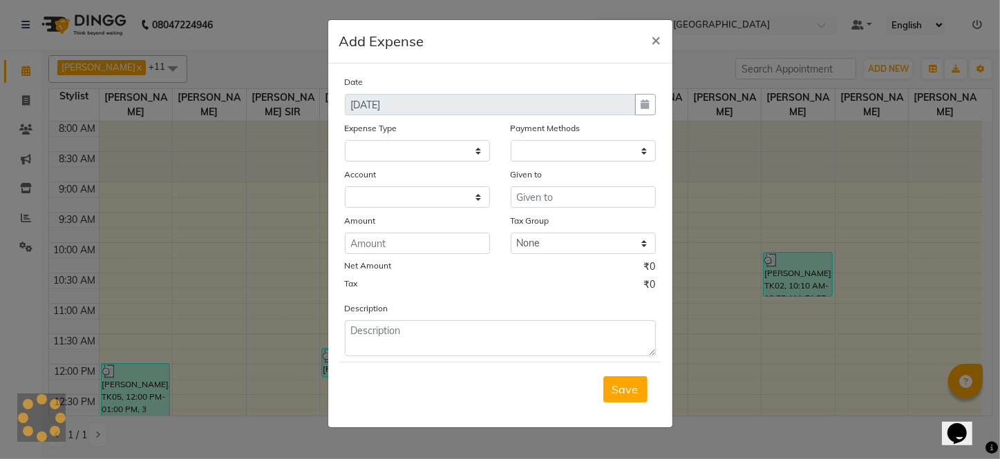
select select "297"
select select "1"
select select "2541"
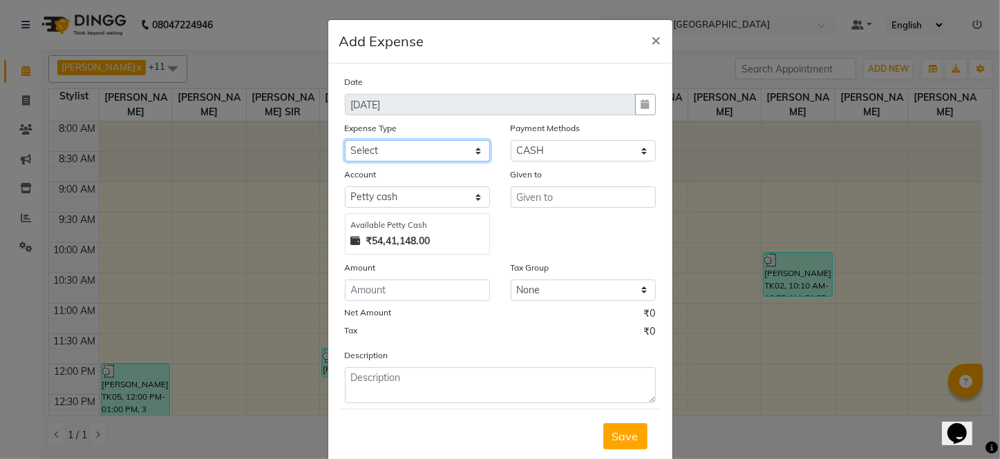
click at [399, 156] on select "Select Advance Salary Bank charges Car maintenance Cash transfer to bank Cash t…" at bounding box center [417, 150] width 145 height 21
select select "10"
click at [345, 141] on select "Select Advance Salary Bank charges Car maintenance Cash transfer to bank Cash t…" at bounding box center [417, 150] width 145 height 21
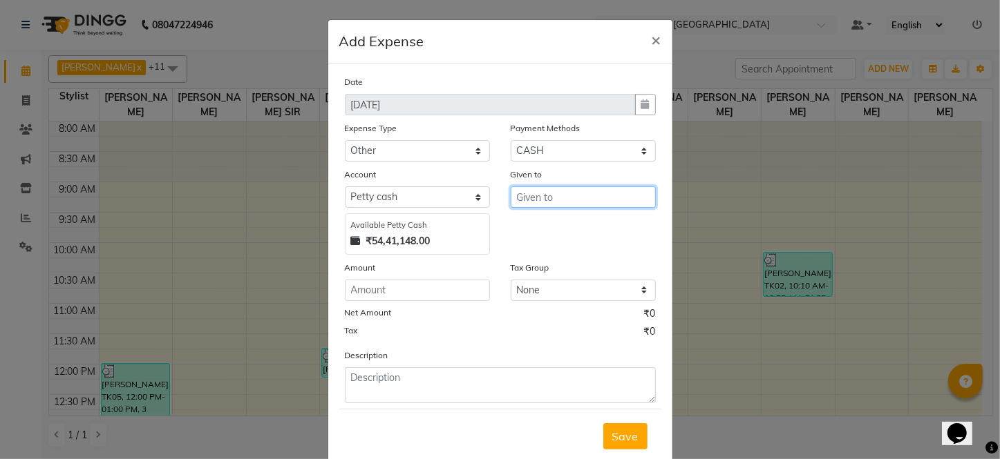
click at [533, 199] on input "text" at bounding box center [582, 197] width 145 height 21
type input "[PERSON_NAME]"
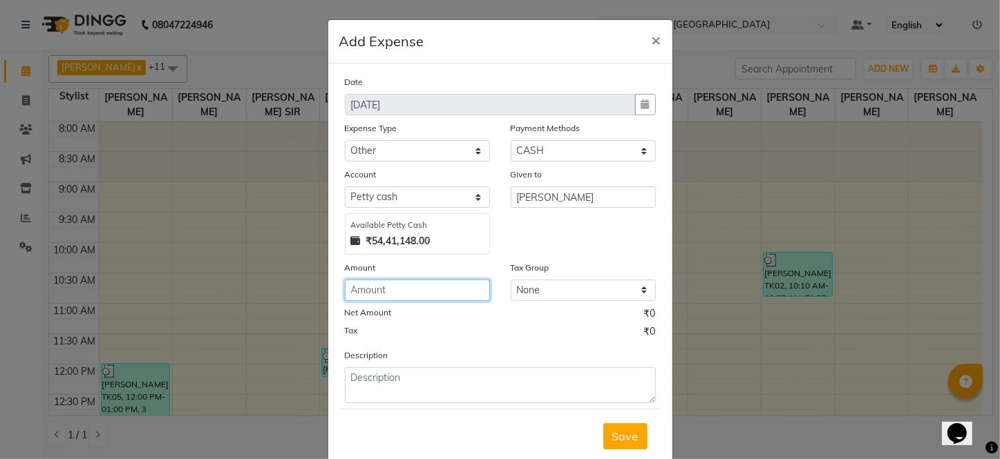
click at [405, 290] on input "number" at bounding box center [417, 290] width 145 height 21
type input "4"
type input "100"
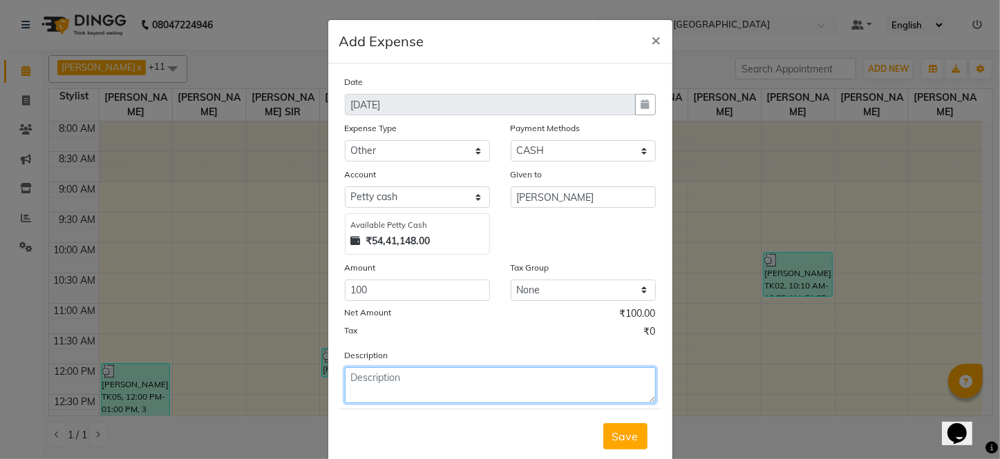
click at [396, 381] on textarea at bounding box center [500, 385] width 311 height 36
type textarea "for auto"
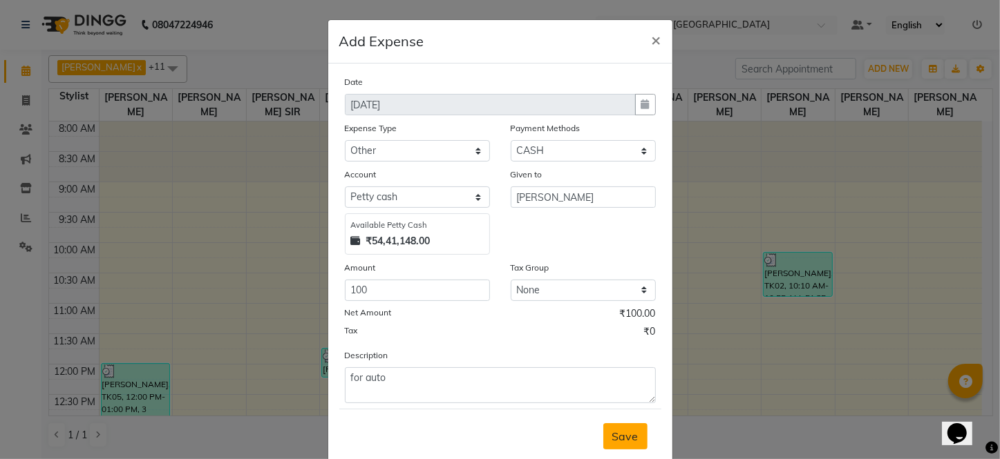
click at [605, 441] on button "Save" at bounding box center [625, 436] width 44 height 26
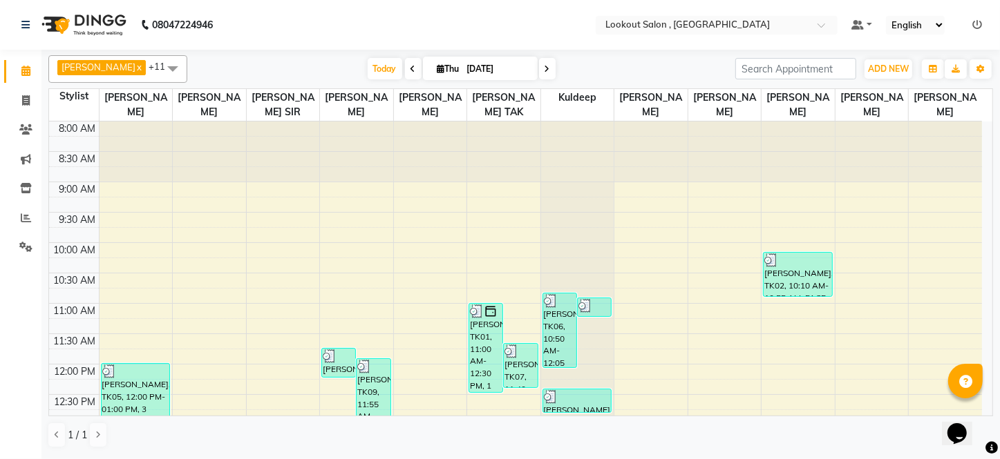
click at [886, 81] on div "[PERSON_NAME] x [PERSON_NAME] x [PERSON_NAME] x [PERSON_NAME] x [PERSON_NAME] x…" at bounding box center [520, 69] width 944 height 28
click at [885, 75] on button "ADD NEW Toggle Dropdown" at bounding box center [888, 68] width 48 height 19
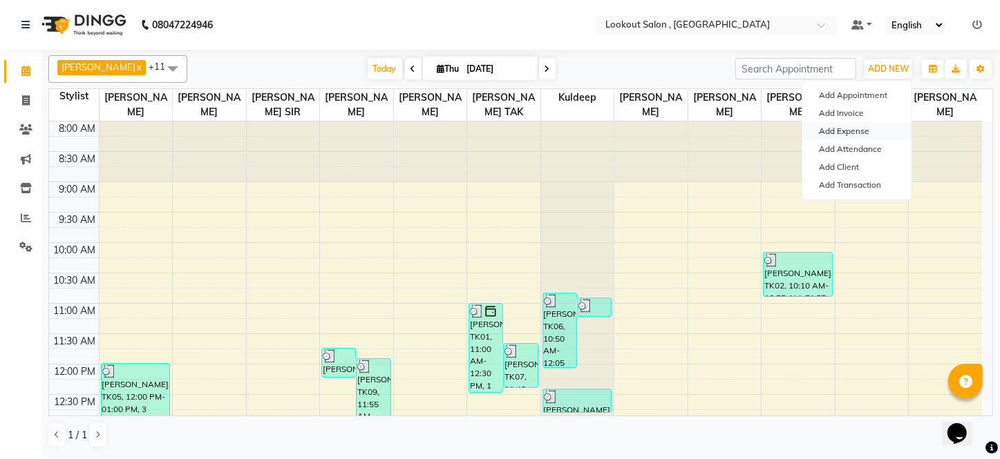
click at [850, 134] on link "Add Expense" at bounding box center [856, 131] width 109 height 18
select select "1"
select select "2541"
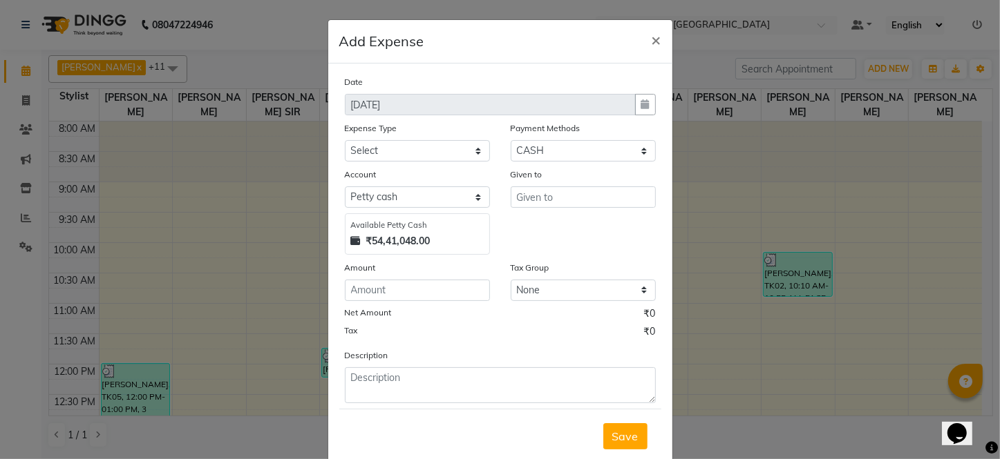
click at [335, 147] on div "Expense Type Select Advance Salary Bank charges Car maintenance Cash transfer t…" at bounding box center [417, 141] width 166 height 41
click at [348, 149] on select "Select Advance Salary Bank charges Car maintenance Cash transfer to bank Cash t…" at bounding box center [417, 150] width 145 height 21
select select "18"
click at [345, 141] on select "Select Advance Salary Bank charges Car maintenance Cash transfer to bank Cash t…" at bounding box center [417, 150] width 145 height 21
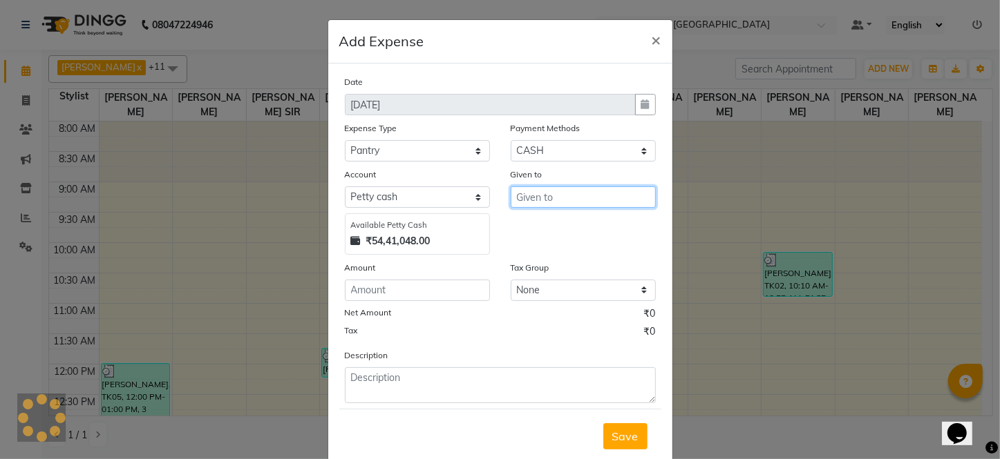
click at [549, 204] on input "text" at bounding box center [582, 197] width 145 height 21
type input "[PERSON_NAME]"
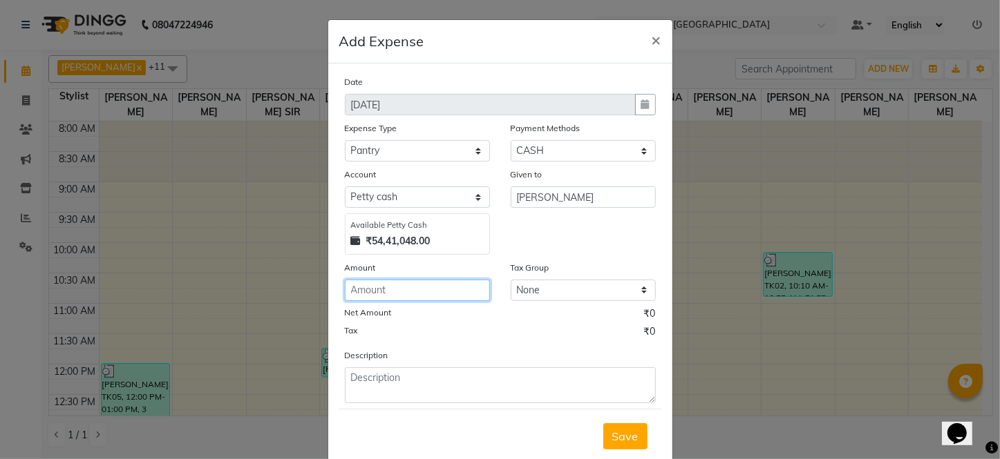
click at [430, 294] on input "number" at bounding box center [417, 290] width 145 height 21
type input "10"
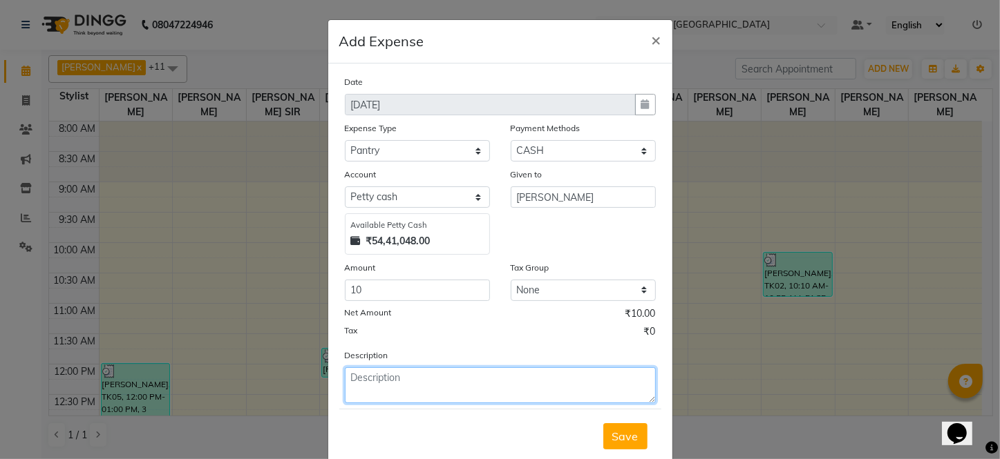
click at [446, 391] on textarea at bounding box center [500, 385] width 311 height 36
type textarea "biscuit"
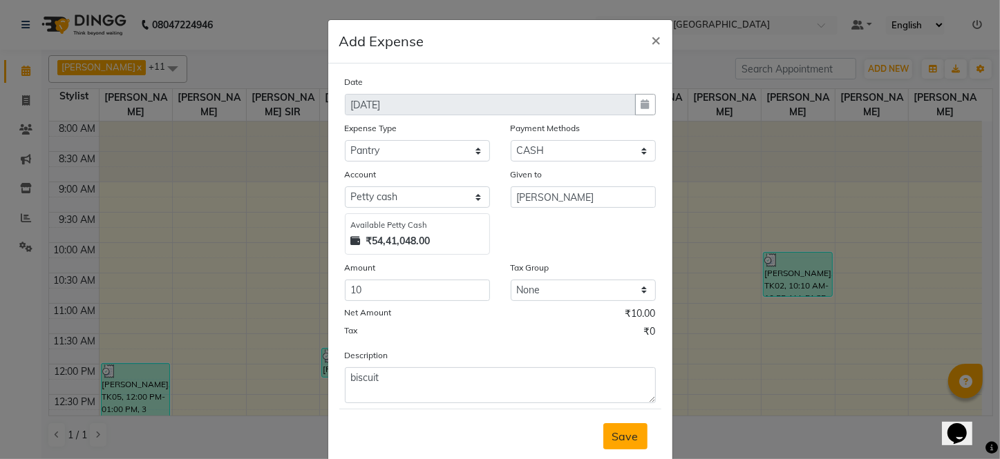
click at [629, 443] on span "Save" at bounding box center [625, 437] width 26 height 14
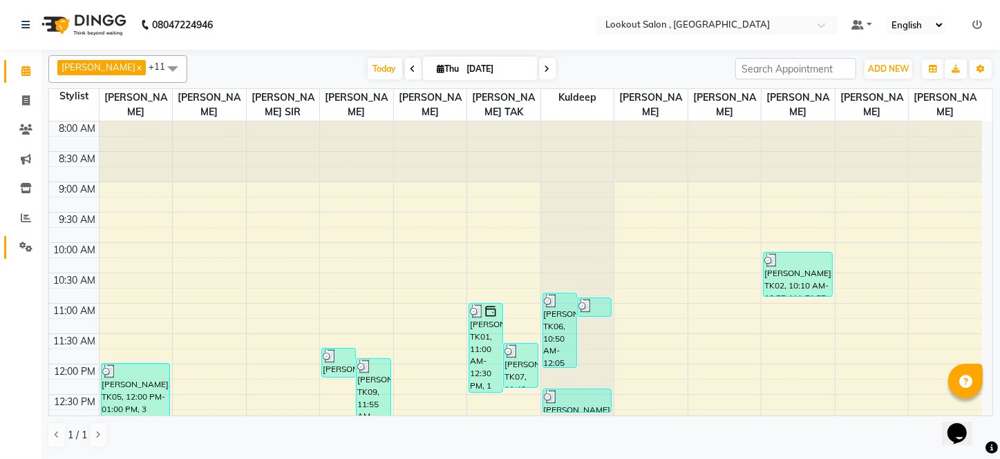
click at [37, 240] on li "Settings" at bounding box center [20, 248] width 41 height 30
click at [21, 247] on icon at bounding box center [25, 247] width 13 height 10
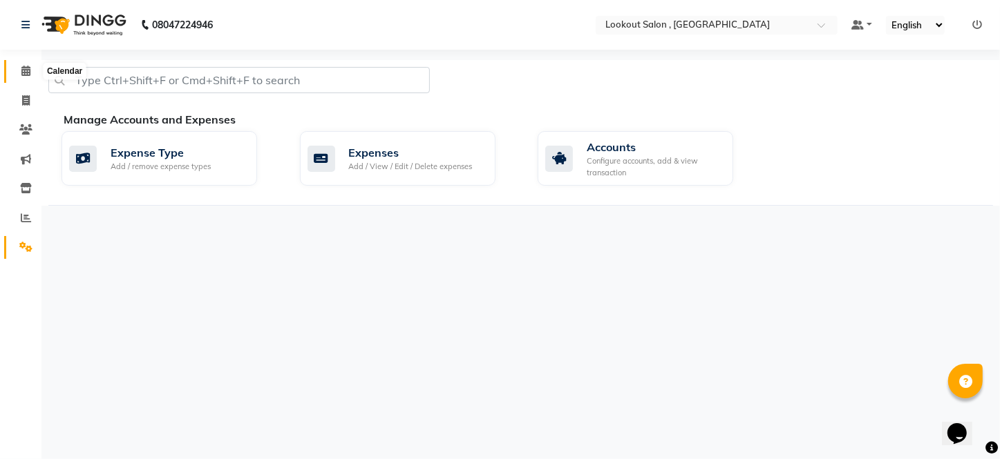
click at [30, 73] on span at bounding box center [26, 72] width 24 height 16
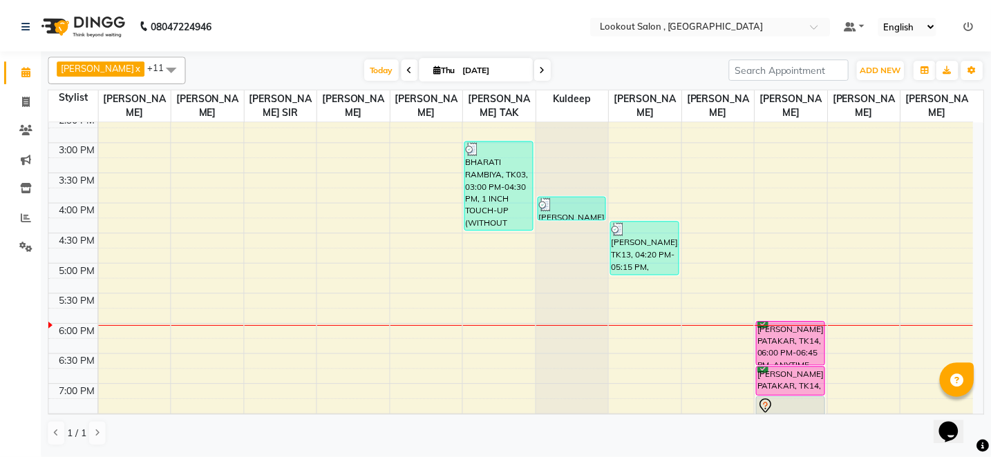
scroll to position [407, 0]
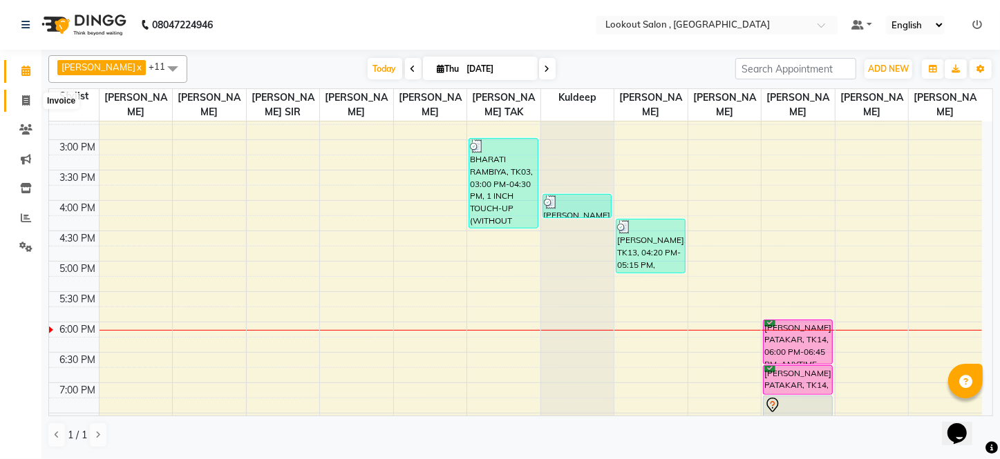
click at [28, 103] on icon at bounding box center [26, 100] width 8 height 10
select select "service"
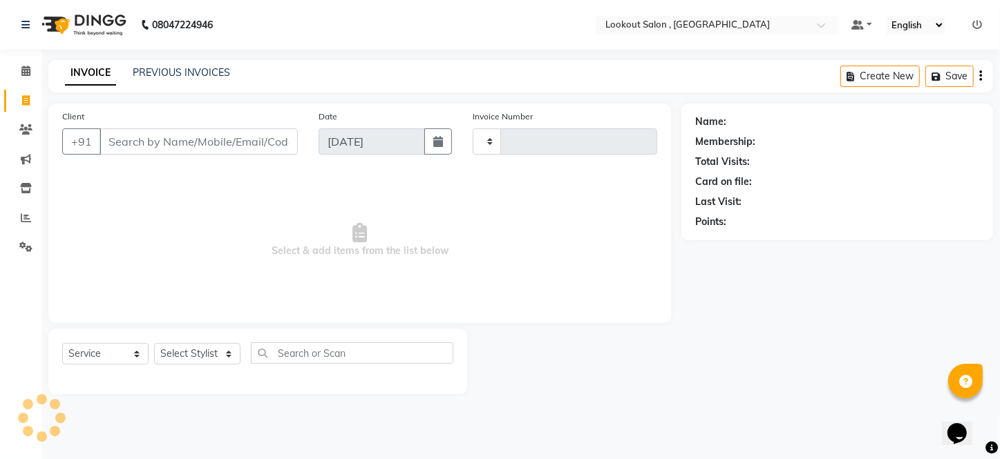
type input "6221"
select select "151"
click at [165, 155] on div "Client +91" at bounding box center [180, 137] width 256 height 57
click at [171, 140] on input "Client" at bounding box center [198, 141] width 198 height 26
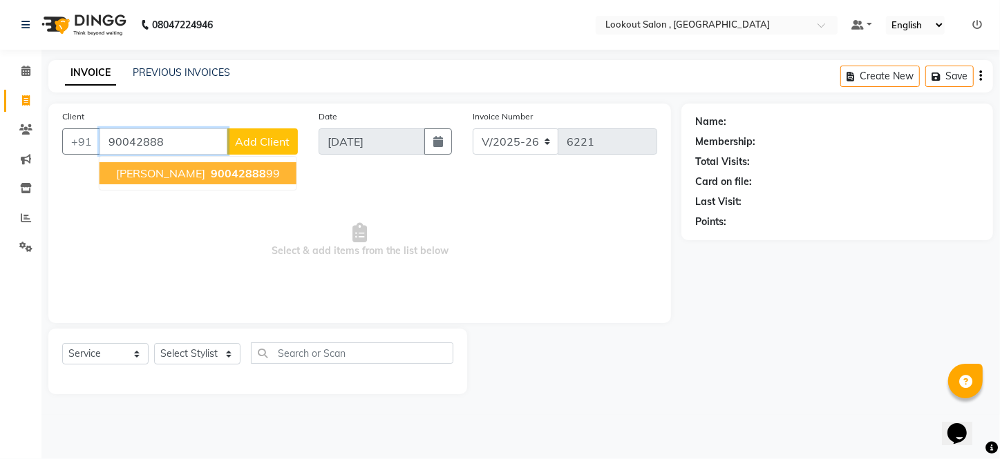
click at [144, 174] on span "[PERSON_NAME]" at bounding box center [160, 173] width 89 height 14
type input "9004288899"
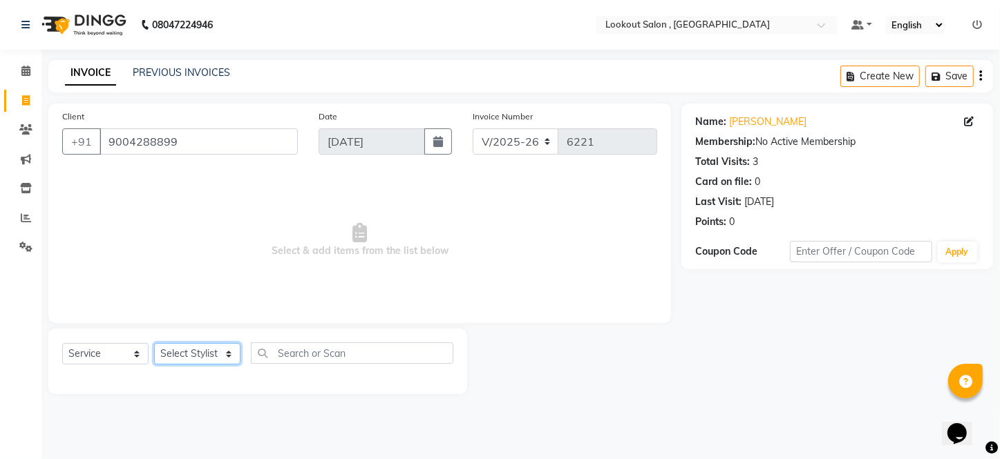
click at [200, 361] on select "Select Stylist [PERSON_NAME] [PERSON_NAME] [PERSON_NAME] [PERSON_NAME] kuldeep …" at bounding box center [197, 353] width 86 height 21
select select "19837"
click at [154, 343] on select "Select Stylist [PERSON_NAME] [PERSON_NAME] [PERSON_NAME] [PERSON_NAME] kuldeep …" at bounding box center [197, 353] width 86 height 21
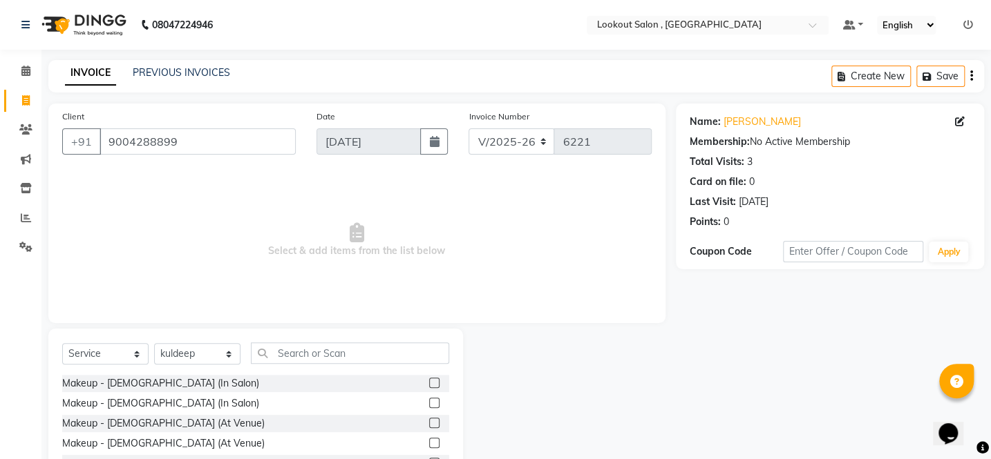
drag, startPoint x: 299, startPoint y: 327, endPoint x: 292, endPoint y: 356, distance: 29.8
click at [299, 332] on div "Client [PHONE_NUMBER] Date [DATE] Invoice Number V/2025 V/[PHONE_NUMBER] Select…" at bounding box center [357, 318] width 638 height 429
click at [290, 354] on input "text" at bounding box center [350, 353] width 198 height 21
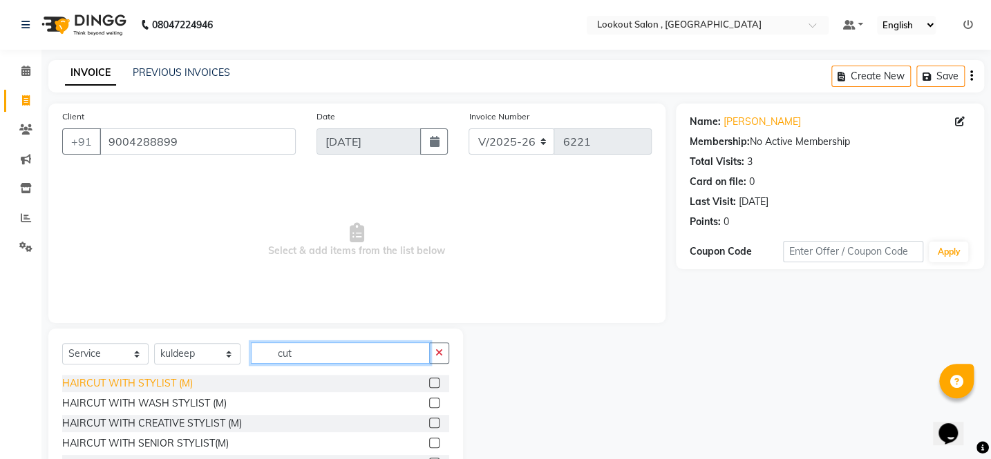
type input "cut"
click at [165, 386] on div "HAIRCUT WITH STYLIST (M)" at bounding box center [127, 383] width 131 height 15
checkbox input "false"
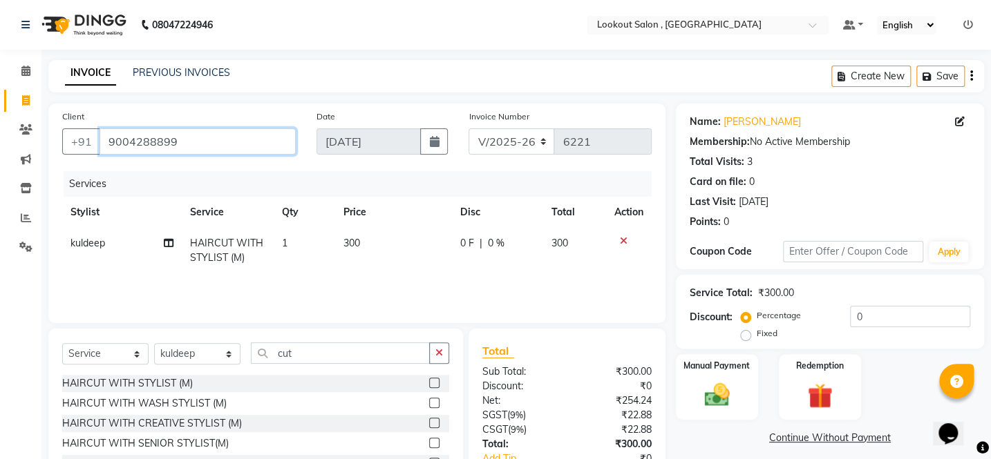
drag, startPoint x: 214, startPoint y: 142, endPoint x: -3, endPoint y: 157, distance: 217.4
click at [0, 157] on html "08047224946 Select Location × Lookout Salon , Chickoowadi Default Panel My Pane…" at bounding box center [495, 229] width 991 height 459
click at [194, 151] on input "9004288899" at bounding box center [197, 141] width 196 height 26
paste input "9004288899"
type input "9004288899"
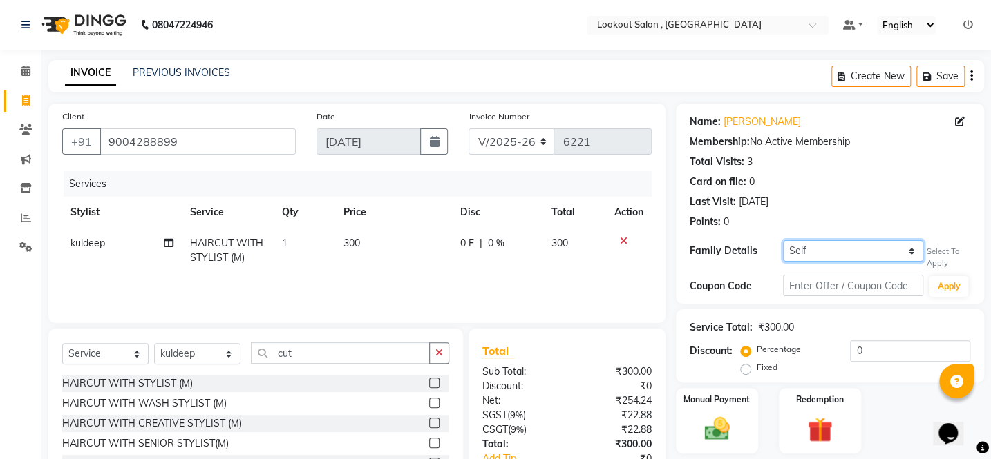
click at [854, 247] on select "Self [PERSON_NAME]" at bounding box center [853, 250] width 140 height 21
select select "2542162"
click at [783, 240] on select "Self [PERSON_NAME]" at bounding box center [853, 250] width 140 height 21
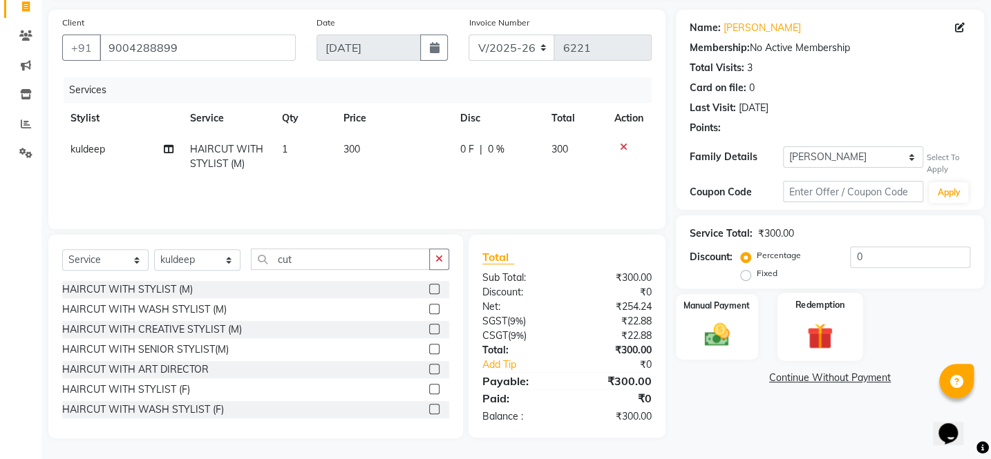
drag, startPoint x: 737, startPoint y: 410, endPoint x: 810, endPoint y: 351, distance: 94.3
click at [738, 410] on div "Name: [PERSON_NAME] Membership: No Active Membership Total Visits: 3 Card on fi…" at bounding box center [835, 224] width 318 height 429
click at [870, 266] on input "0" at bounding box center [910, 257] width 120 height 21
click at [952, 165] on div "Select To Apply" at bounding box center [948, 163] width 44 height 23
click at [887, 157] on select "Self [PERSON_NAME]" at bounding box center [853, 156] width 140 height 21
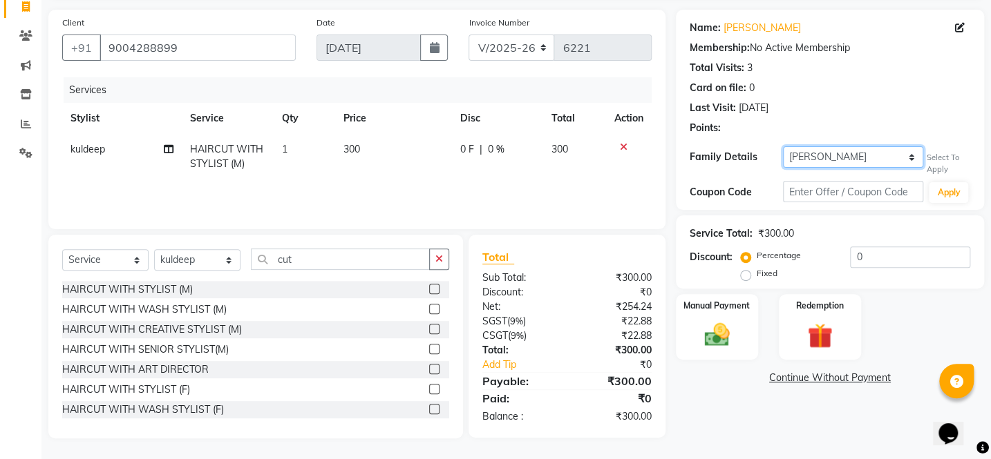
click at [783, 146] on select "Self [PERSON_NAME]" at bounding box center [853, 156] width 140 height 21
click at [857, 178] on div "Name: [PERSON_NAME] Membership: No Active Membership Total Visits: 3 Card on fi…" at bounding box center [830, 110] width 308 height 200
click at [851, 258] on input "0" at bounding box center [910, 257] width 120 height 21
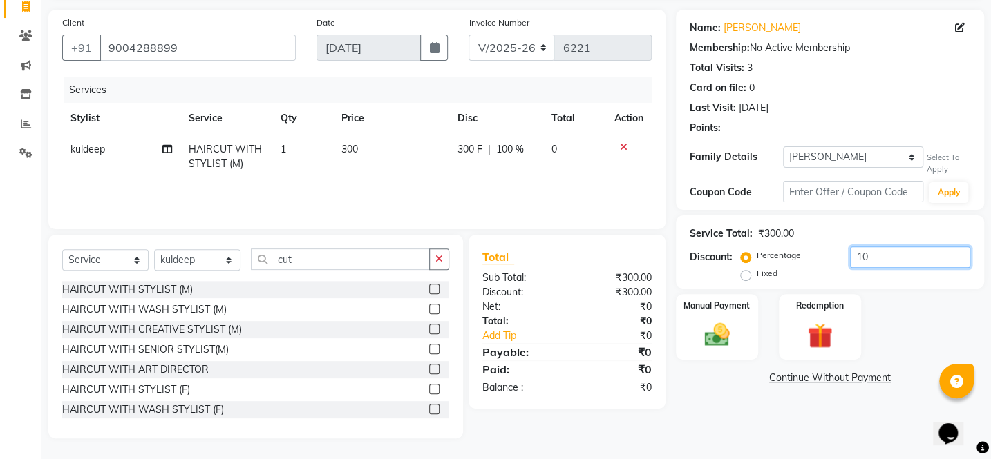
type input "1"
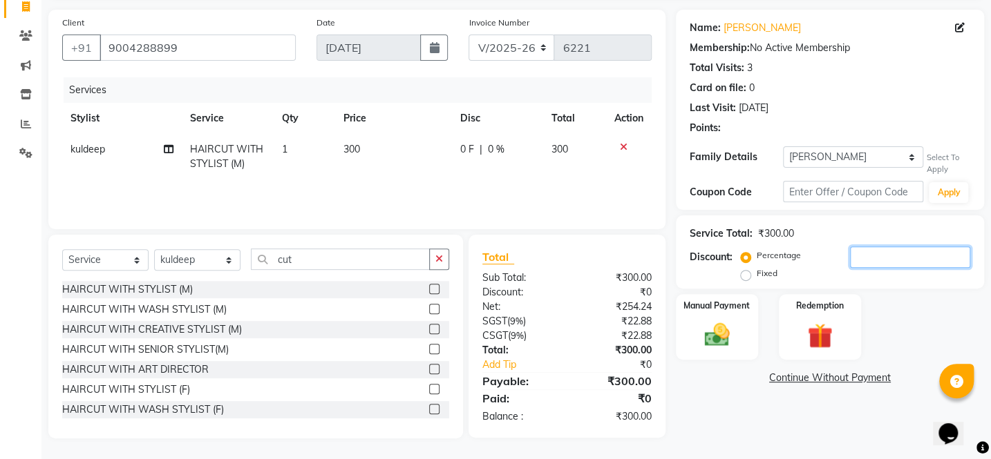
click at [866, 254] on input "number" at bounding box center [910, 257] width 120 height 21
type input "20"
click at [787, 416] on div "Name: [PERSON_NAME] Membership: No Active Membership Total Visits: 3 Card on fi…" at bounding box center [835, 224] width 318 height 429
click at [724, 327] on img at bounding box center [716, 336] width 43 height 30
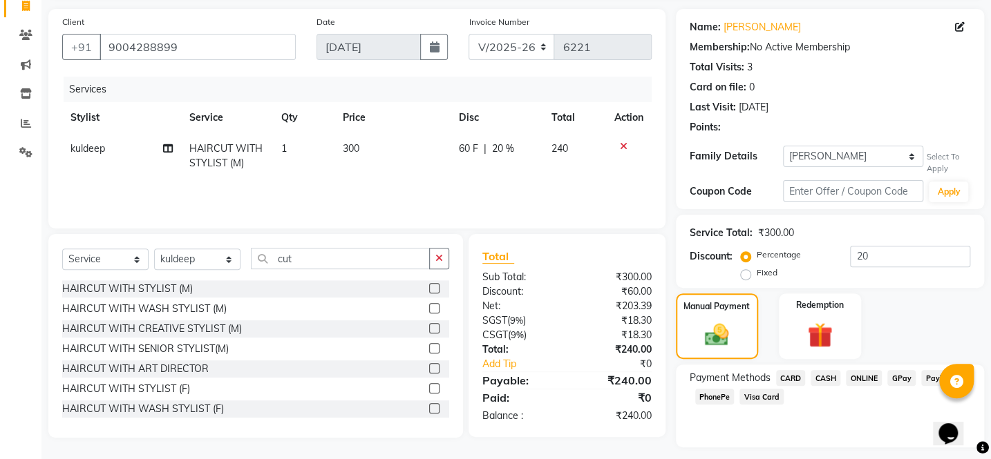
scroll to position [132, 0]
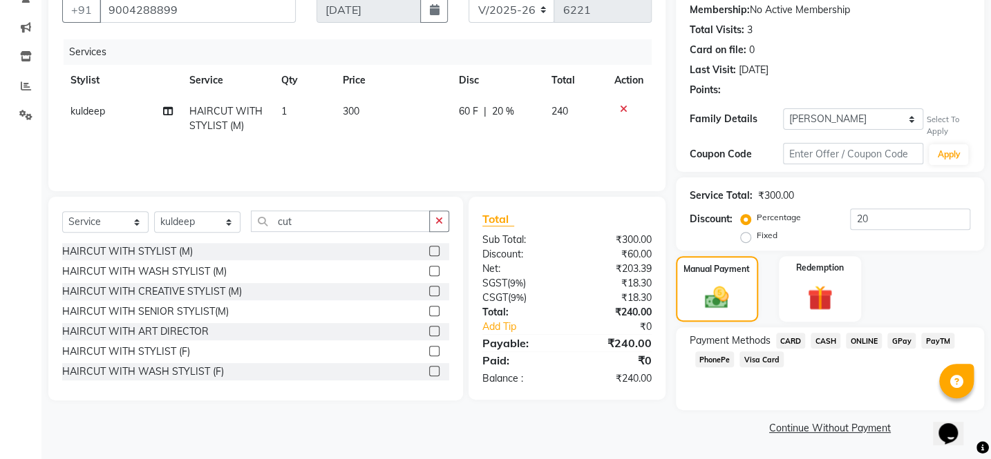
click at [722, 361] on span "PhonePe" at bounding box center [714, 360] width 39 height 16
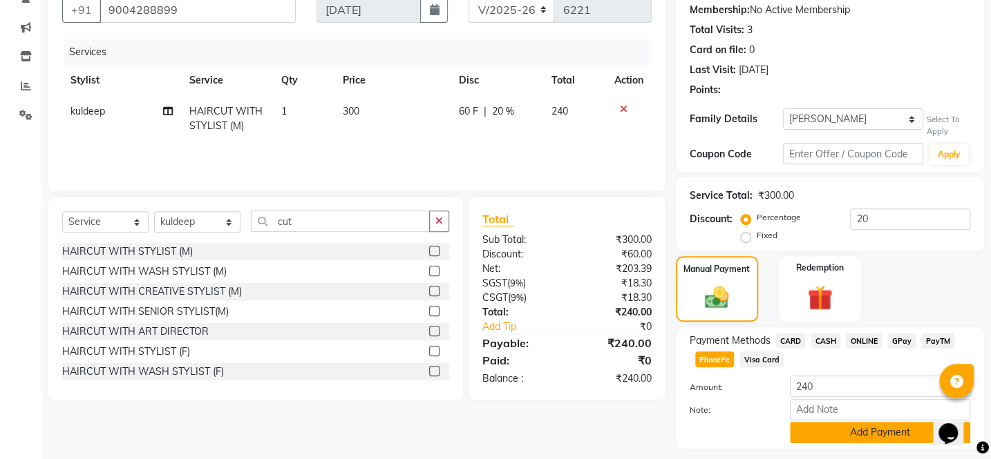
click at [802, 430] on button "Add Payment" at bounding box center [880, 432] width 180 height 21
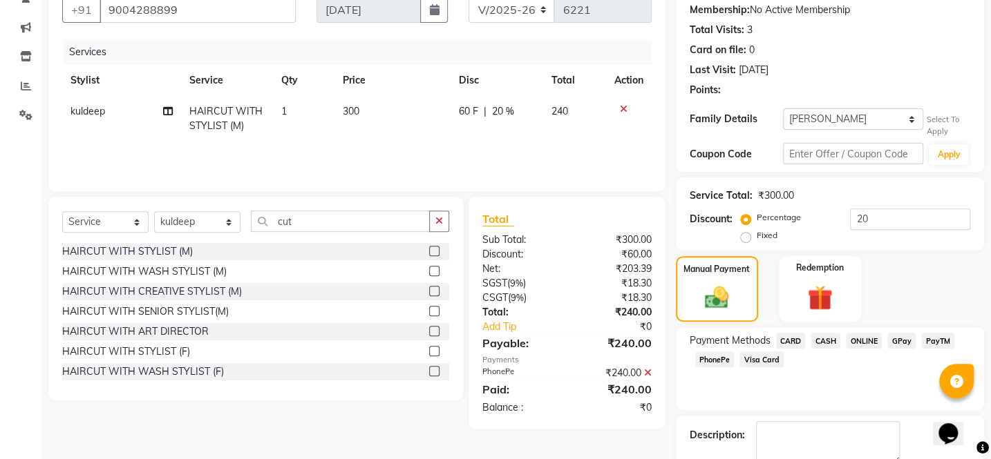
scroll to position [210, 0]
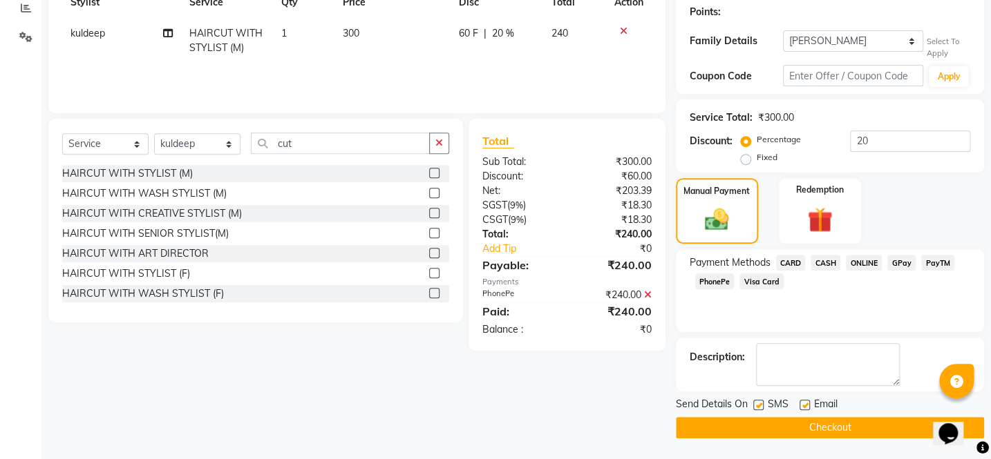
click at [801, 428] on button "Checkout" at bounding box center [830, 427] width 308 height 21
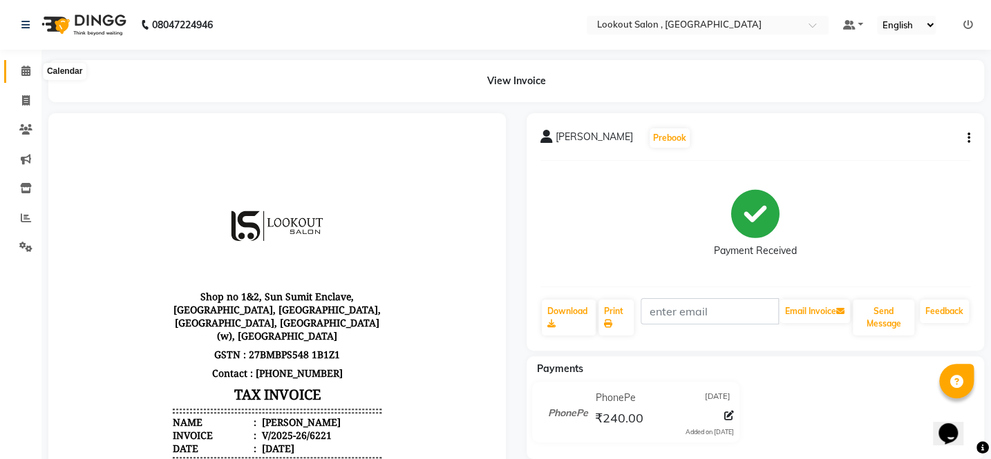
click at [26, 74] on icon at bounding box center [25, 71] width 9 height 10
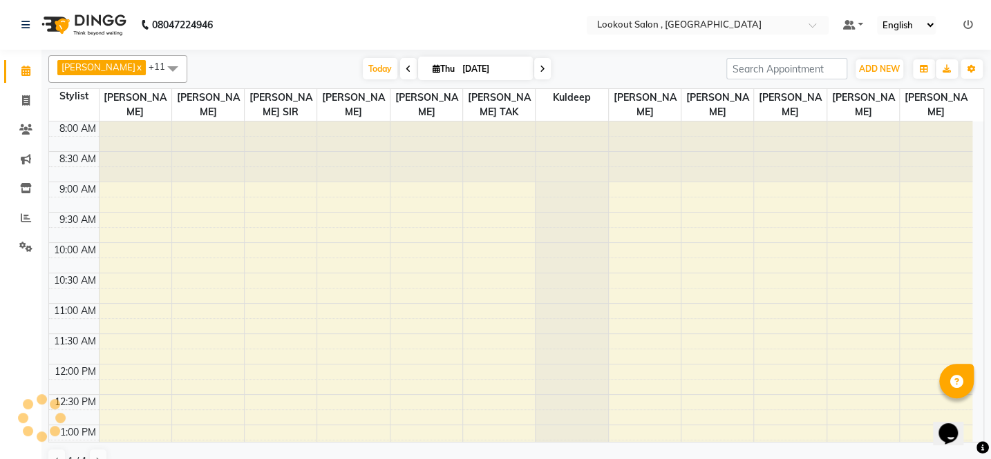
scroll to position [587, 0]
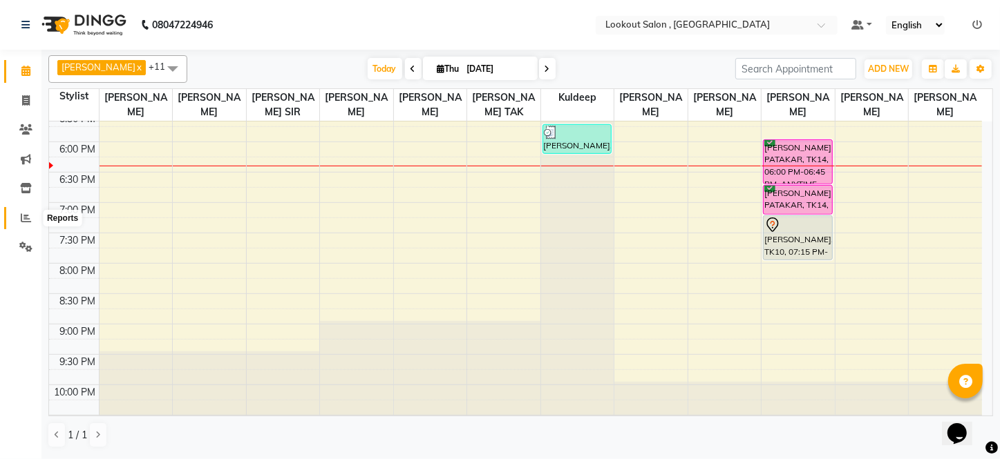
click at [23, 221] on icon at bounding box center [26, 218] width 10 height 10
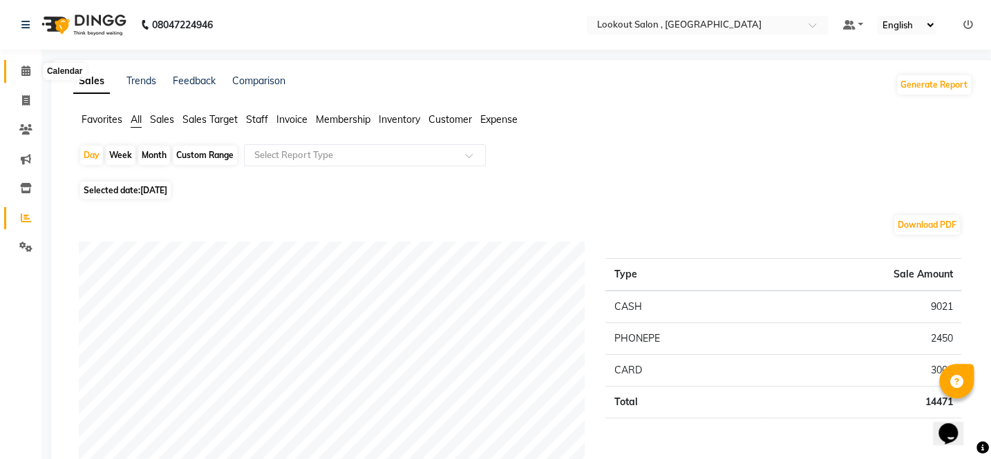
click at [26, 66] on icon at bounding box center [25, 71] width 9 height 10
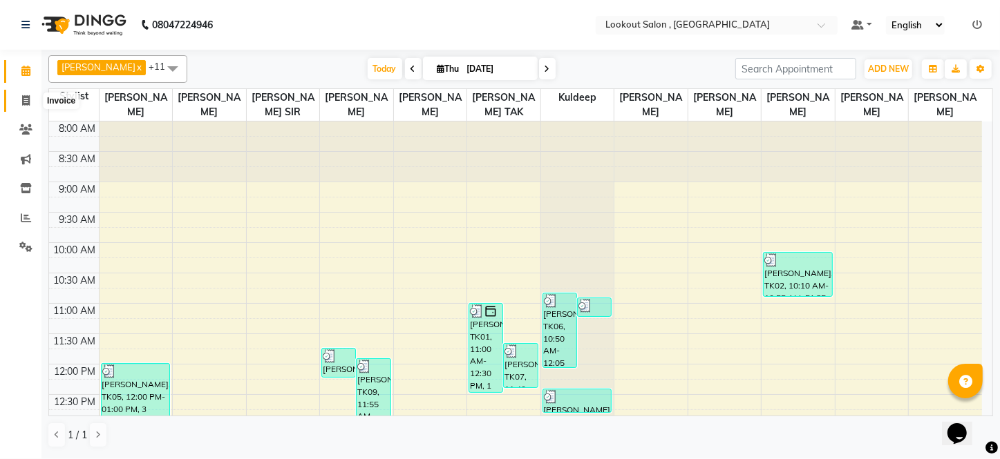
click at [32, 96] on span at bounding box center [26, 101] width 24 height 16
select select "151"
select select "service"
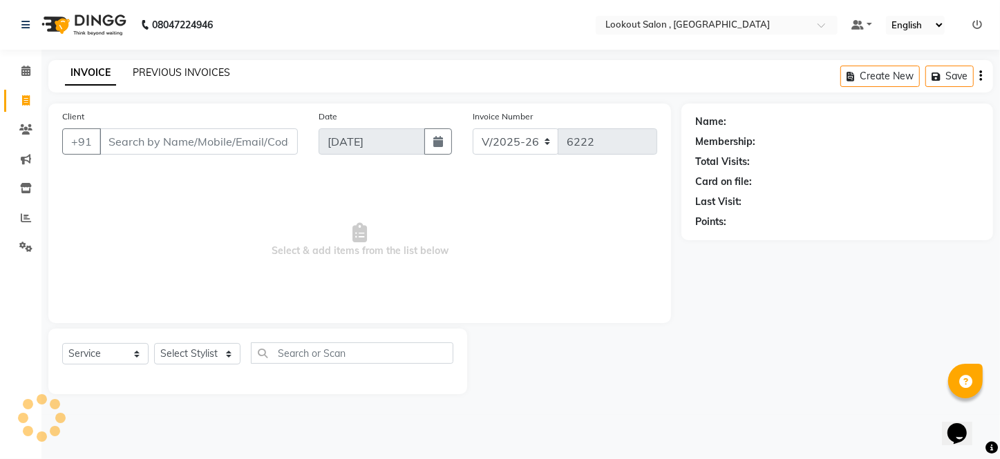
click at [196, 69] on link "PREVIOUS INVOICES" at bounding box center [181, 72] width 97 height 12
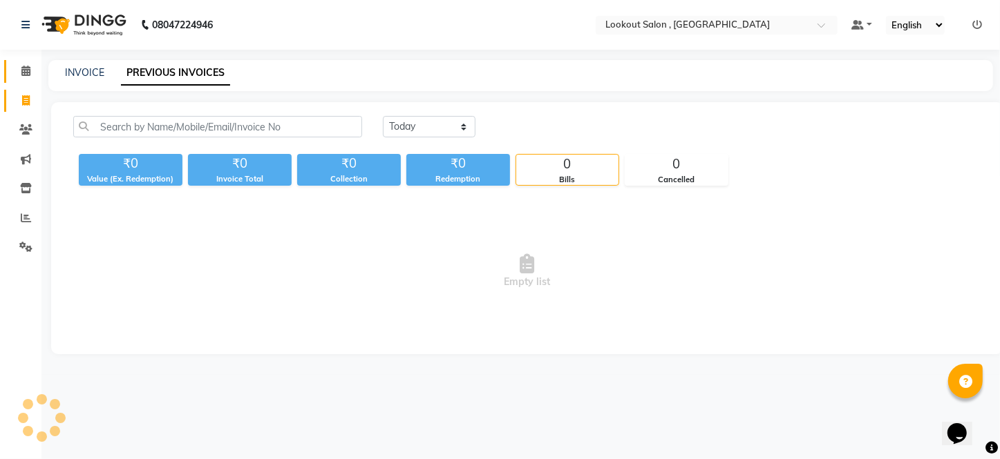
click at [24, 79] on link "Calendar" at bounding box center [20, 71] width 33 height 23
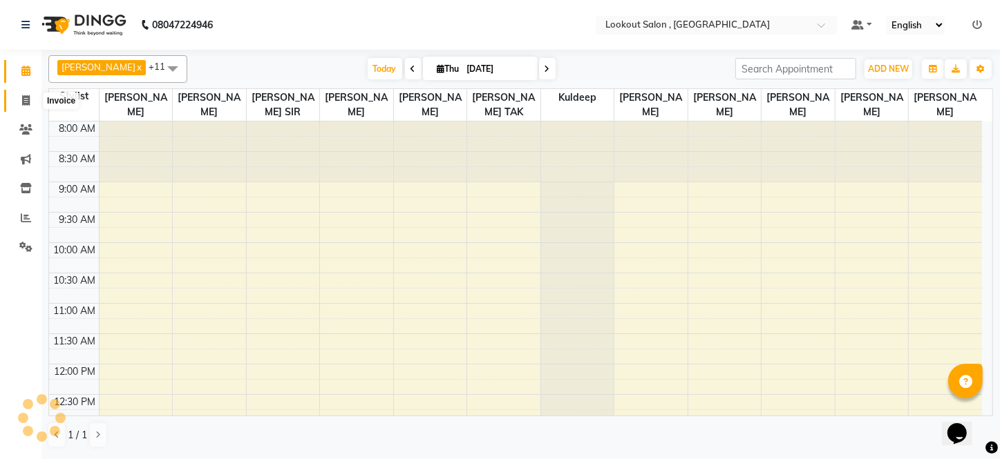
click at [28, 99] on icon at bounding box center [26, 100] width 8 height 10
select select "151"
select select "service"
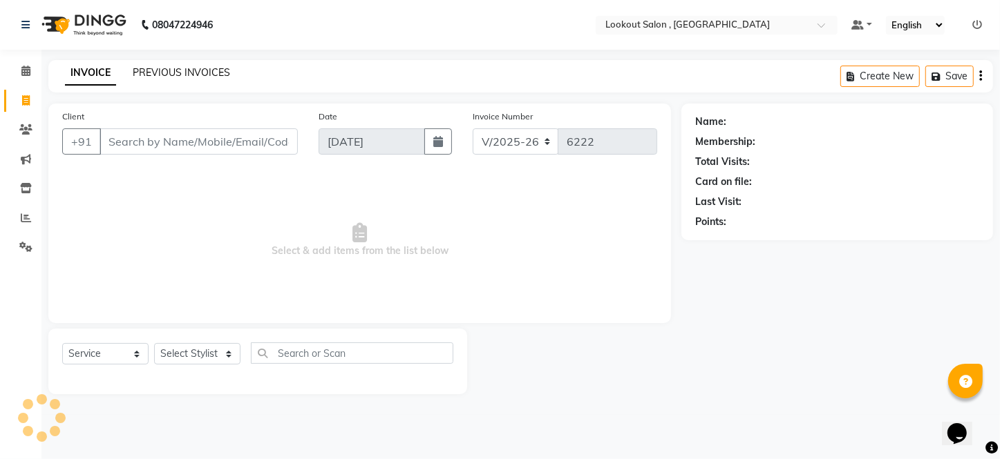
click at [163, 72] on link "PREVIOUS INVOICES" at bounding box center [181, 72] width 97 height 12
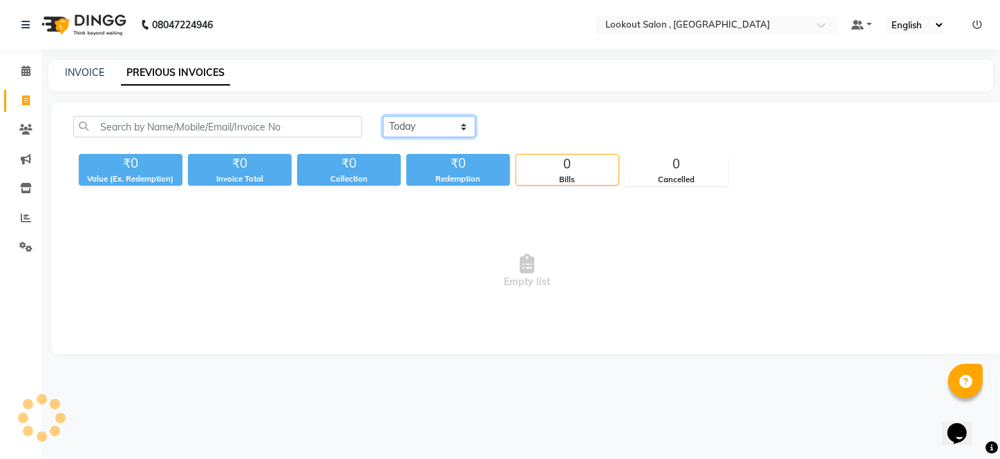
click at [446, 126] on select "[DATE] [DATE] Custom Range" at bounding box center [429, 126] width 93 height 21
click at [383, 116] on select "[DATE] [DATE] Custom Range" at bounding box center [429, 126] width 93 height 21
click at [433, 127] on select "[DATE] [DATE] Custom Range" at bounding box center [429, 126] width 93 height 21
select select "[DATE]"
click at [383, 116] on select "[DATE] [DATE] Custom Range" at bounding box center [429, 126] width 93 height 21
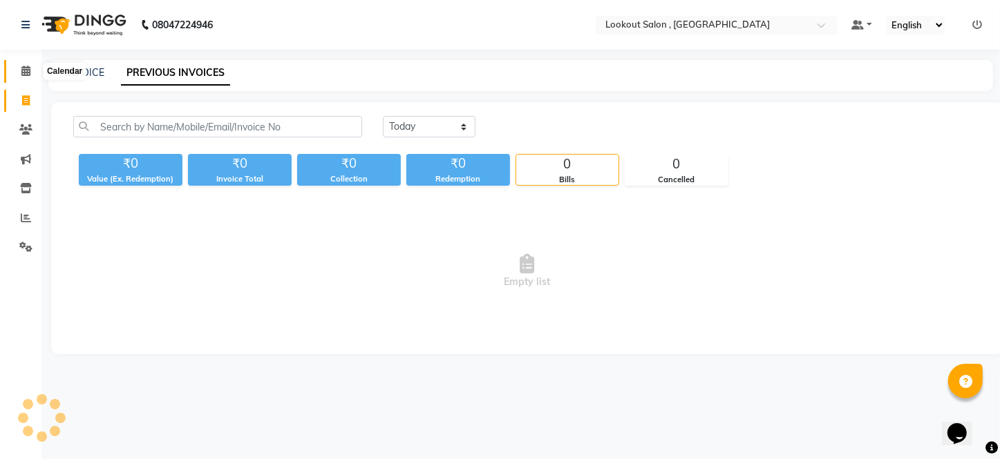
click at [35, 70] on span at bounding box center [26, 72] width 24 height 16
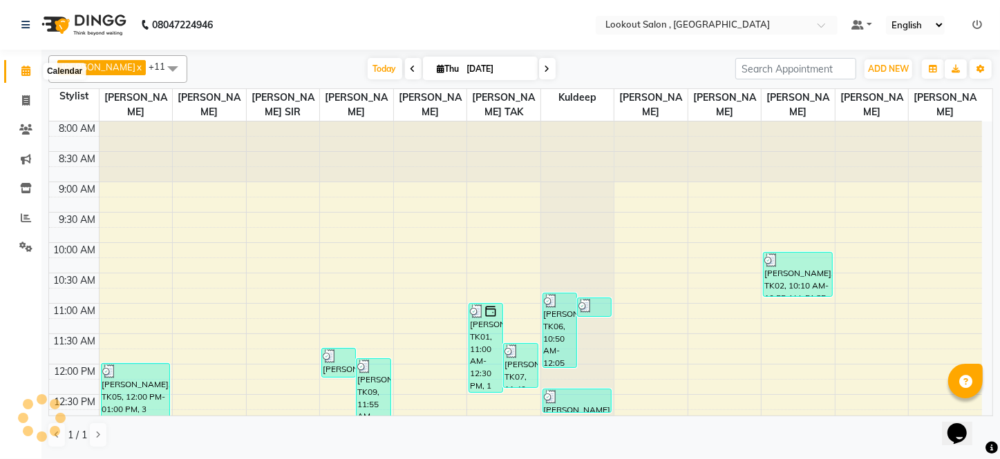
click at [25, 67] on icon at bounding box center [25, 71] width 9 height 10
click at [23, 102] on icon at bounding box center [26, 100] width 8 height 10
select select "151"
select select "service"
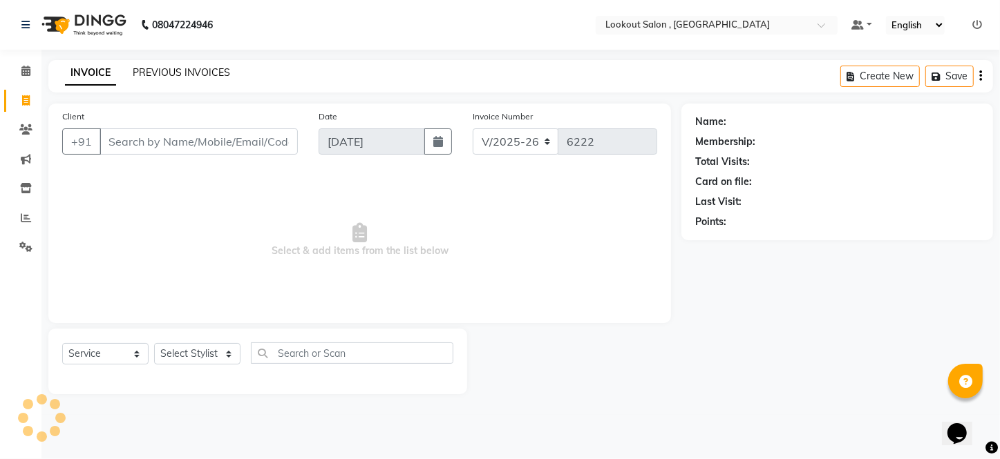
click at [177, 75] on link "PREVIOUS INVOICES" at bounding box center [181, 72] width 97 height 12
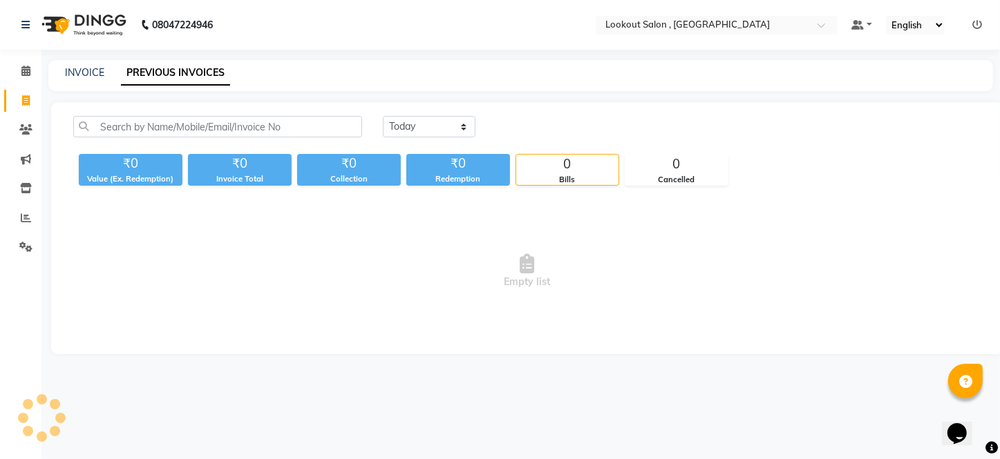
click at [627, 234] on span "Empty list" at bounding box center [527, 271] width 908 height 138
drag, startPoint x: 676, startPoint y: 190, endPoint x: 610, endPoint y: 180, distance: 67.0
click at [676, 185] on div "[DATE] [DATE] Custom Range ₹0 Value (Ex. Redemption) ₹0 Invoice Total ₹0 Collec…" at bounding box center [527, 228] width 952 height 252
click at [524, 174] on div "Bills" at bounding box center [567, 180] width 102 height 12
click at [18, 70] on span at bounding box center [26, 72] width 24 height 16
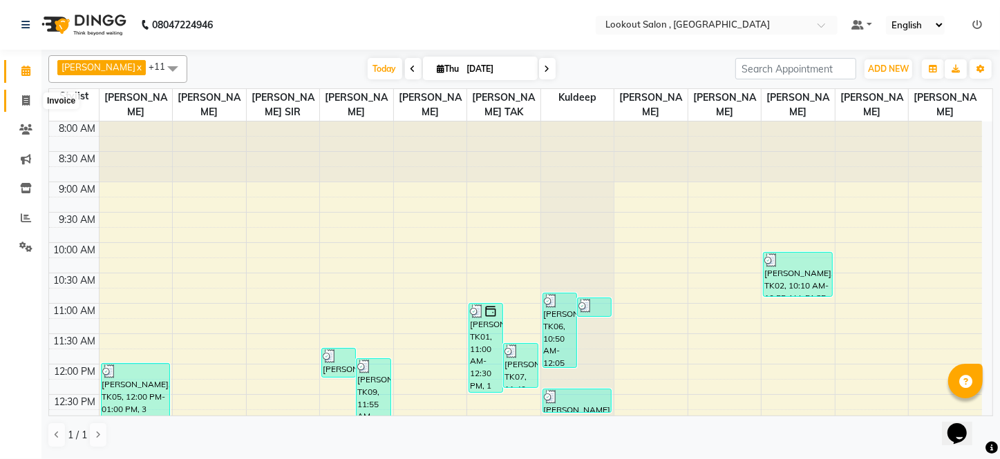
click at [23, 93] on span at bounding box center [26, 101] width 24 height 16
select select "151"
select select "service"
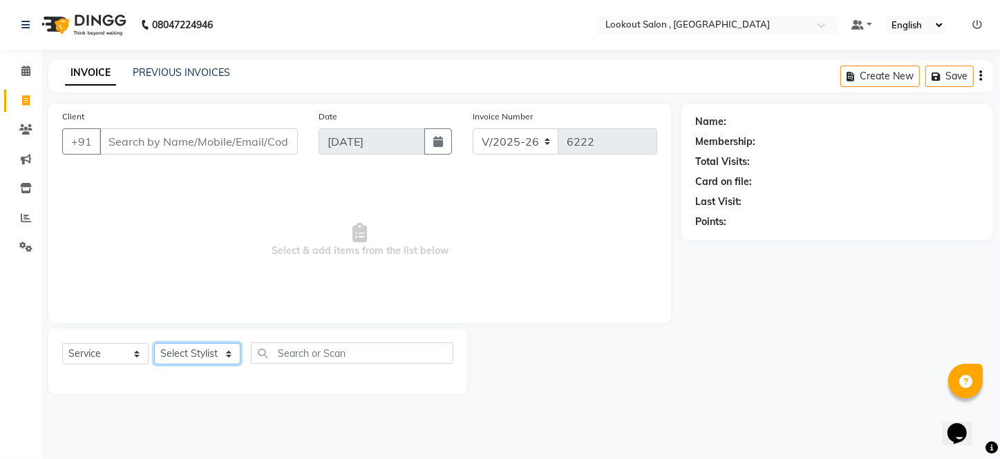
click at [179, 350] on select "Select Stylist [PERSON_NAME] [PERSON_NAME] [PERSON_NAME] [PERSON_NAME] kuldeep …" at bounding box center [197, 353] width 86 height 21
select select "11888"
click at [154, 343] on select "Select Stylist [PERSON_NAME] [PERSON_NAME] [PERSON_NAME] [PERSON_NAME] kuldeep …" at bounding box center [197, 353] width 86 height 21
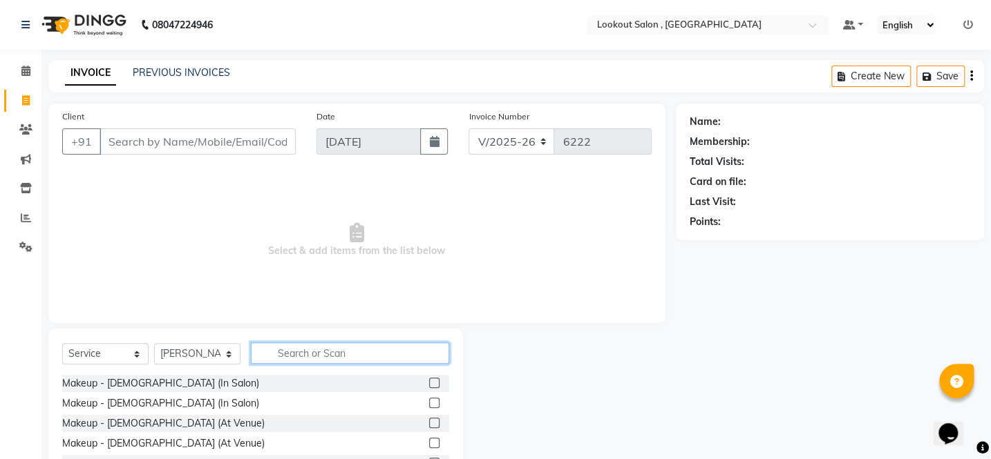
click at [262, 363] on input "text" at bounding box center [350, 353] width 198 height 21
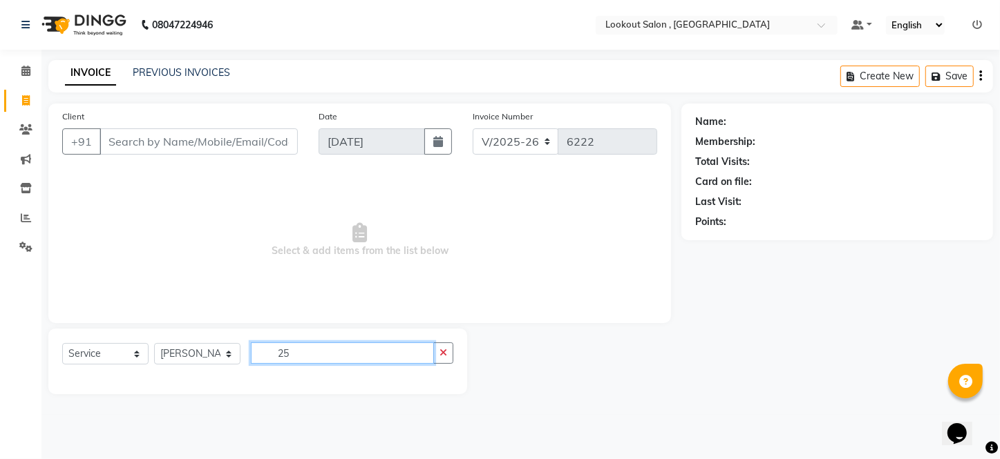
type input "2"
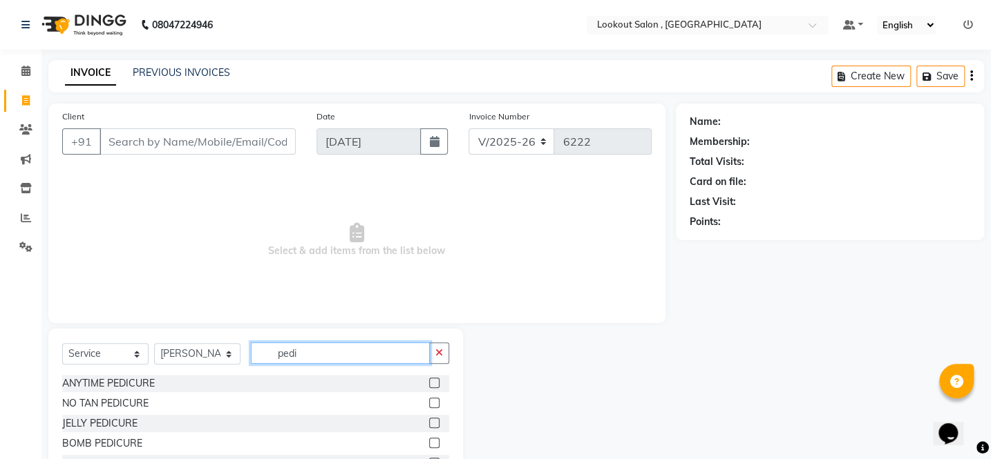
scroll to position [56, 0]
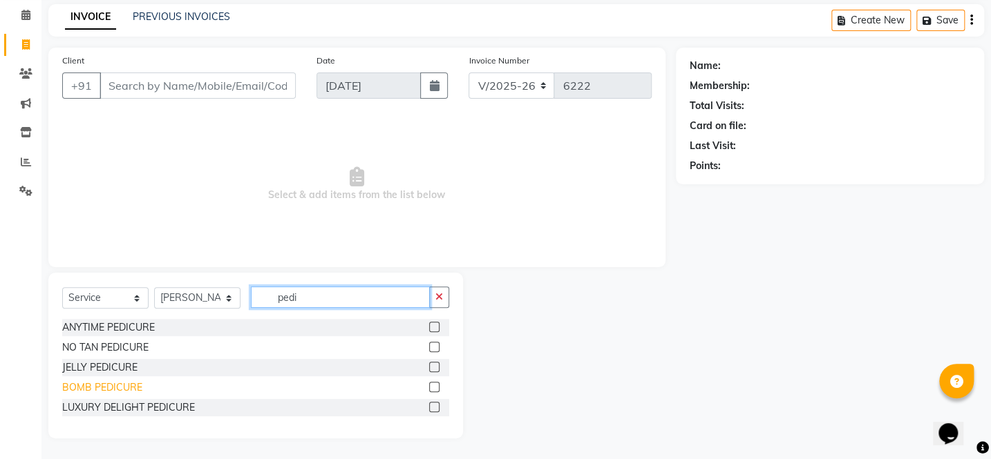
type input "pedi"
click at [104, 390] on div "BOMB PEDICURE" at bounding box center [102, 388] width 80 height 15
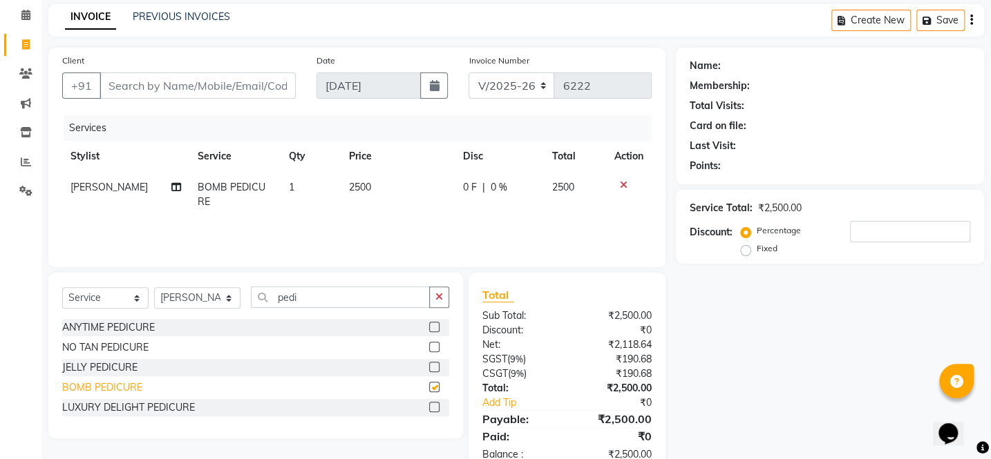
checkbox input "false"
click at [18, 11] on span at bounding box center [26, 16] width 24 height 16
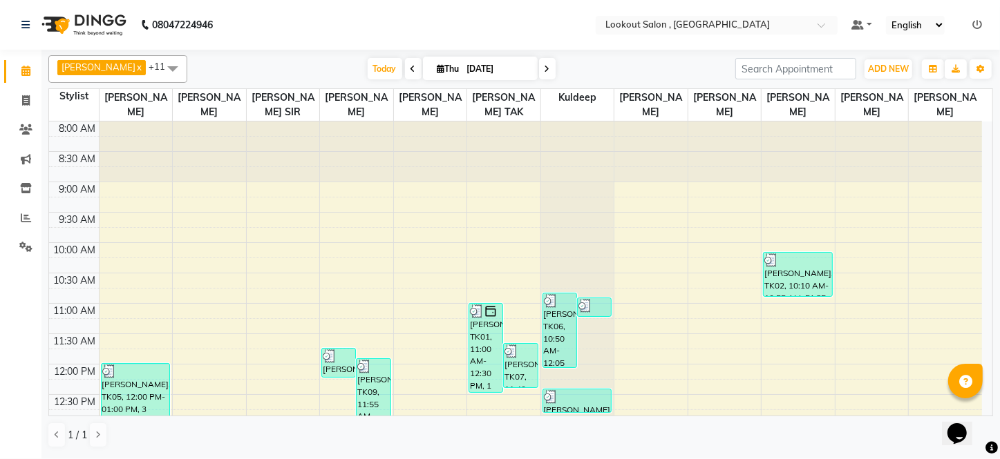
click at [539, 76] on span at bounding box center [547, 68] width 17 height 21
type input "[DATE]"
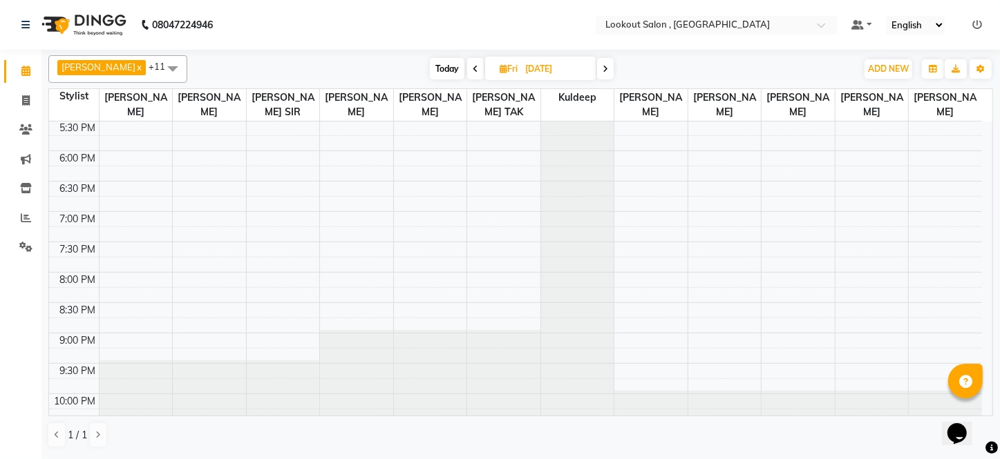
scroll to position [550, 0]
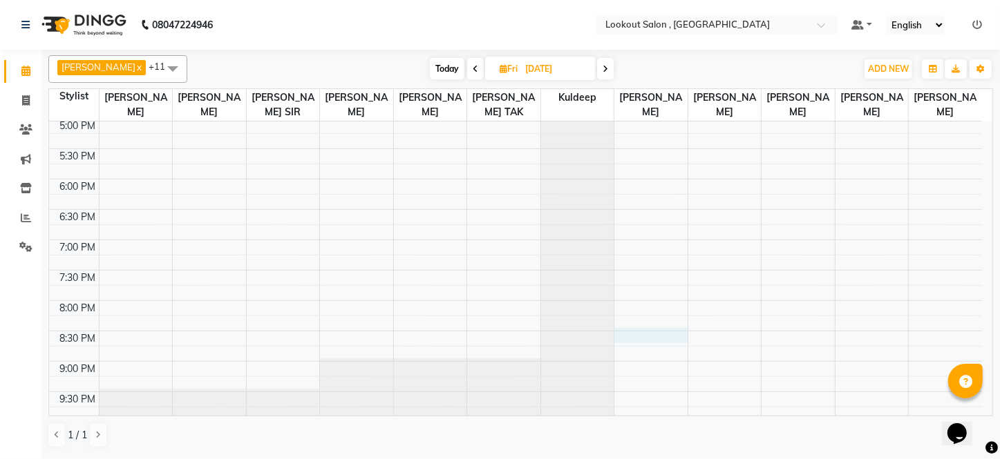
click at [642, 338] on div "8:00 AM 8:30 AM 9:00 AM 9:30 AM 10:00 AM 10:30 AM 11:00 AM 11:30 AM 12:00 PM 12…" at bounding box center [515, 27] width 933 height 911
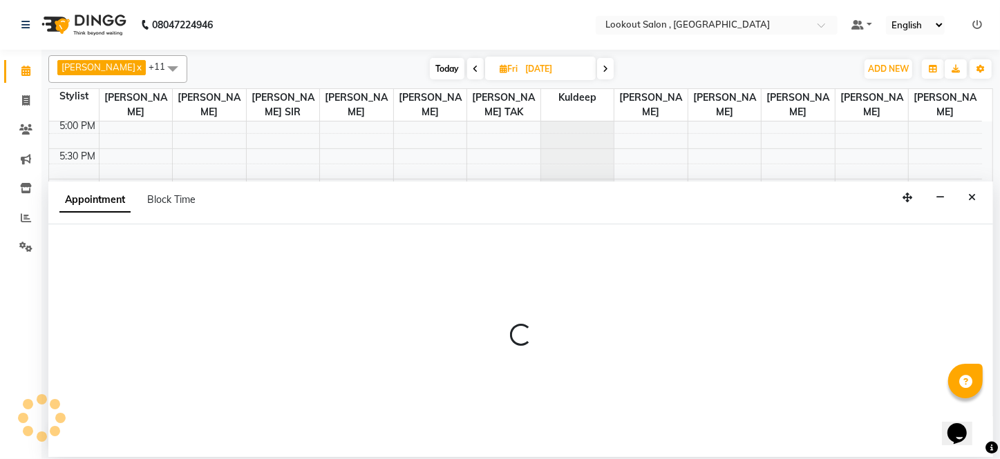
select select "24828"
select select "tentative"
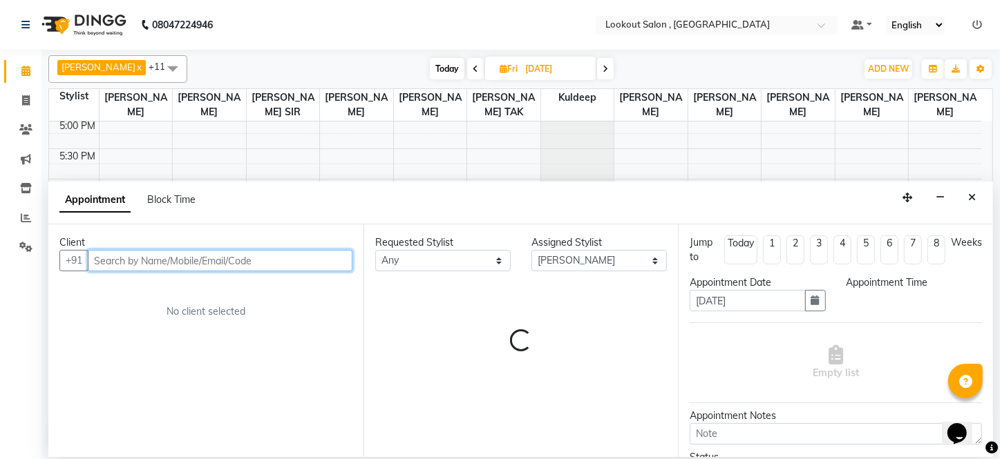
select select "1230"
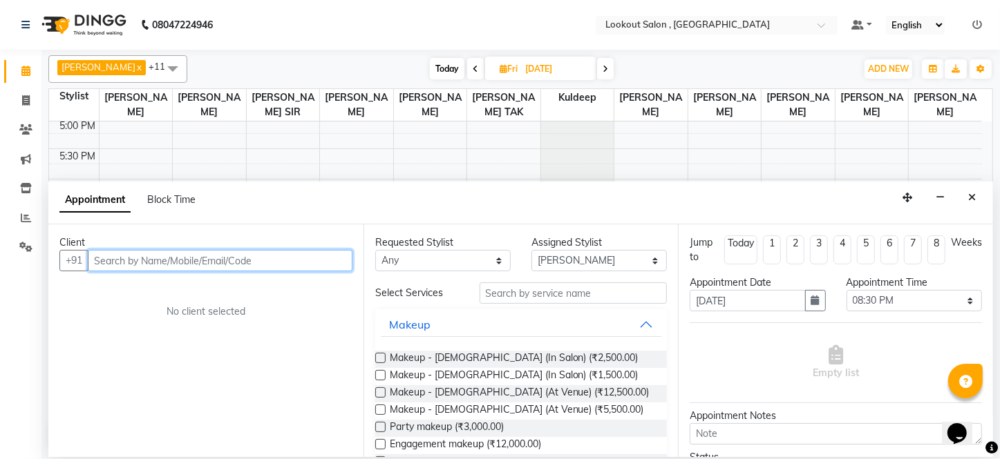
click at [172, 262] on input "text" at bounding box center [220, 260] width 265 height 21
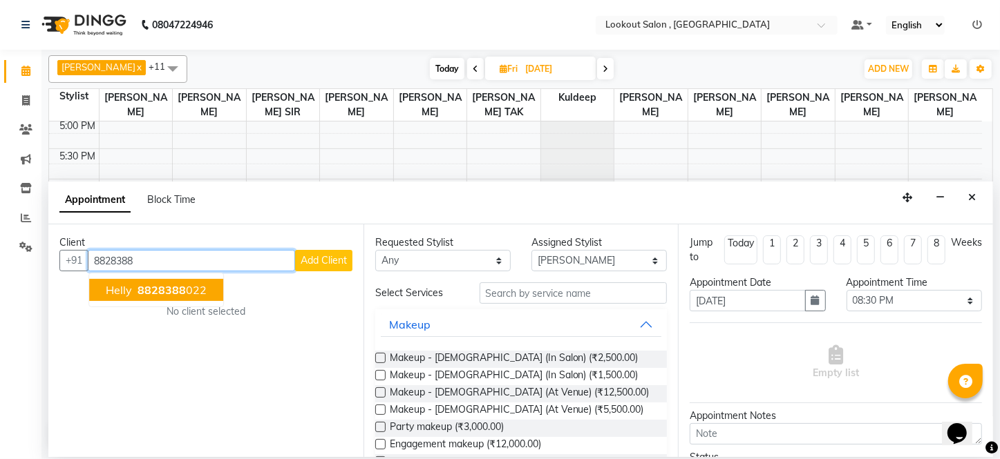
click at [144, 293] on span "8828388" at bounding box center [161, 290] width 48 height 14
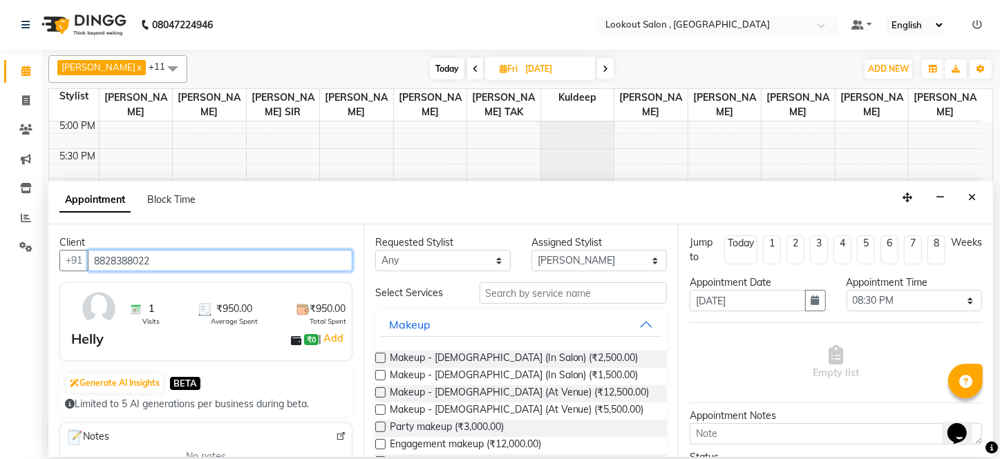
type input "8828388022"
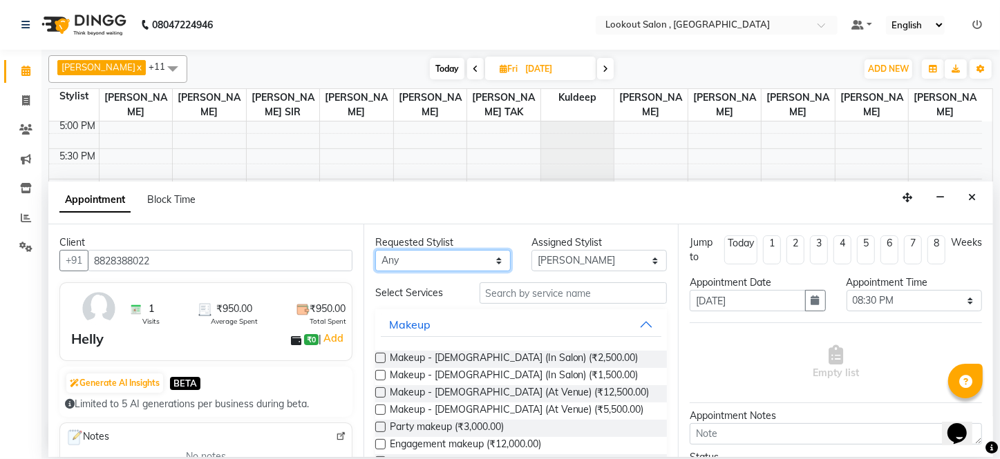
click at [408, 256] on select "Any [PERSON_NAME] [PERSON_NAME] [PERSON_NAME] [PERSON_NAME] kuldeep NANDINI [PE…" at bounding box center [442, 260] width 135 height 21
select select "24828"
click at [375, 250] on select "Any [PERSON_NAME] [PERSON_NAME] [PERSON_NAME] [PERSON_NAME] kuldeep NANDINI [PE…" at bounding box center [442, 260] width 135 height 21
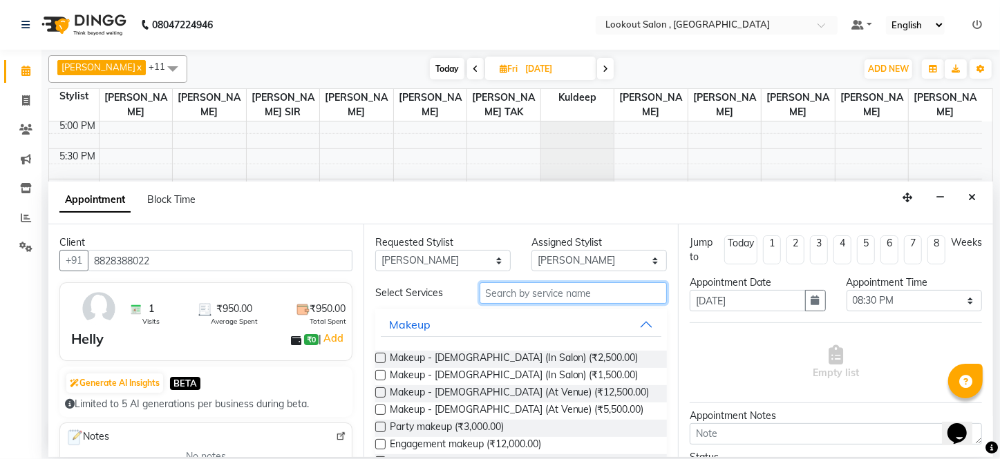
click at [542, 297] on input "text" at bounding box center [573, 293] width 188 height 21
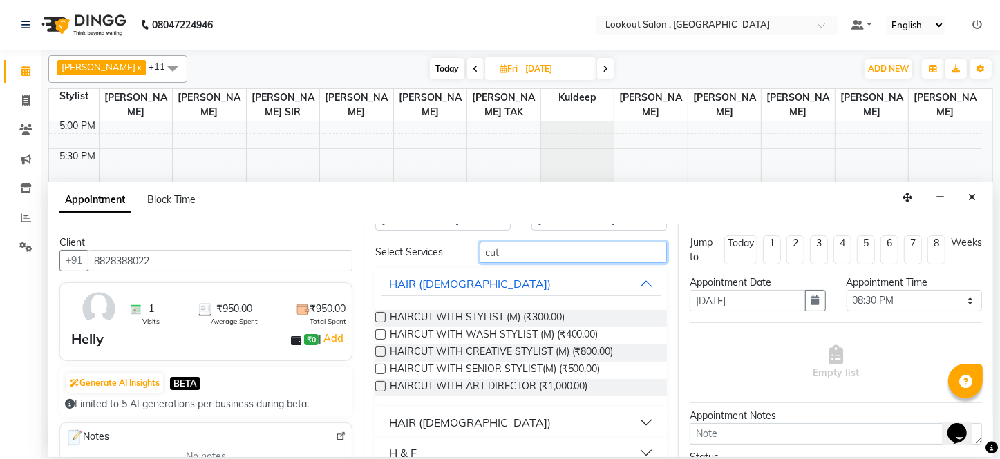
scroll to position [62, 0]
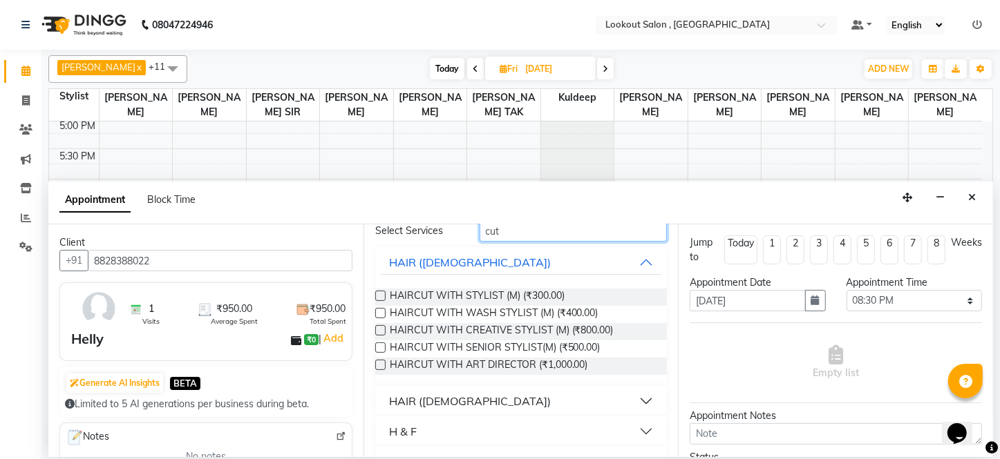
type input "cut"
click at [441, 399] on div "HAIR ([DEMOGRAPHIC_DATA])" at bounding box center [470, 401] width 162 height 17
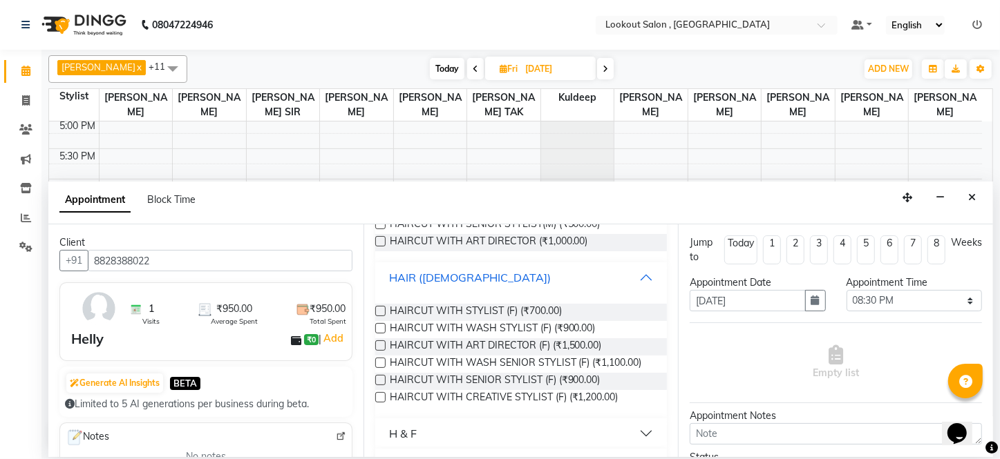
scroll to position [188, 0]
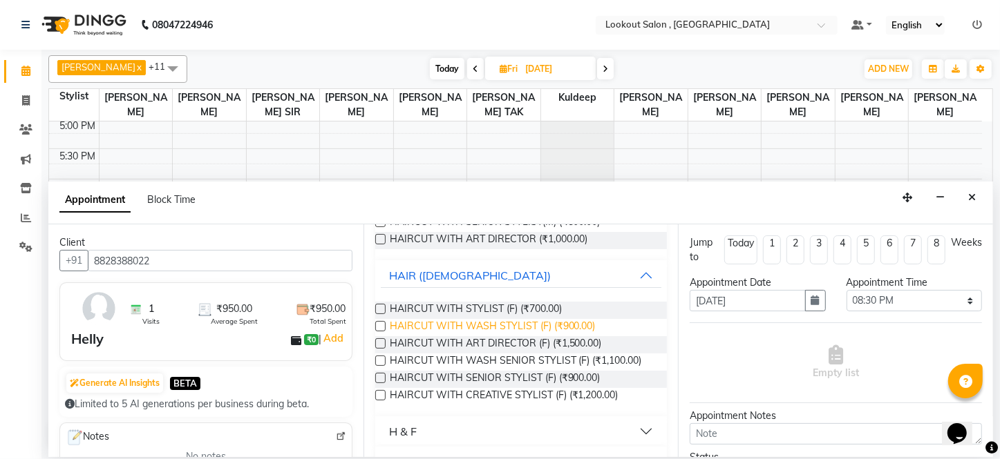
click at [553, 332] on span "HAIRCUT WITH WASH STYLIST (F) (₹900.00)" at bounding box center [493, 327] width 206 height 17
checkbox input "false"
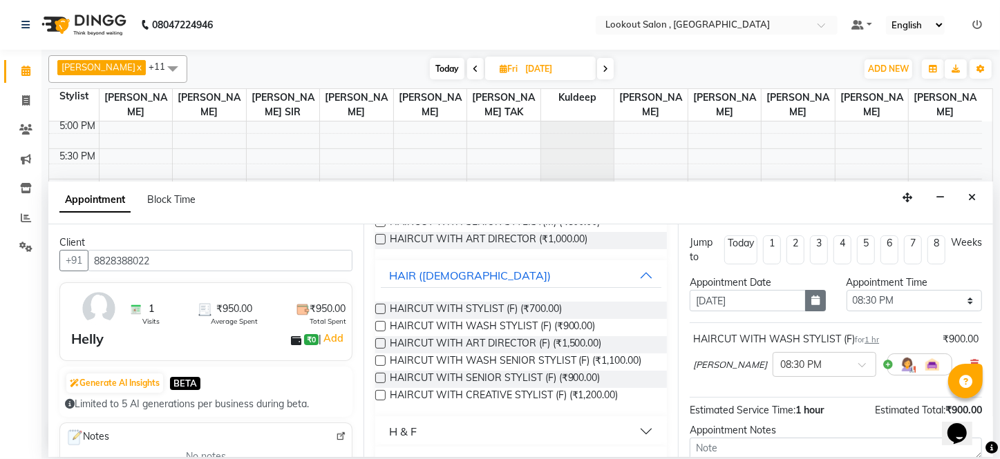
click at [805, 307] on button "button" at bounding box center [815, 300] width 21 height 21
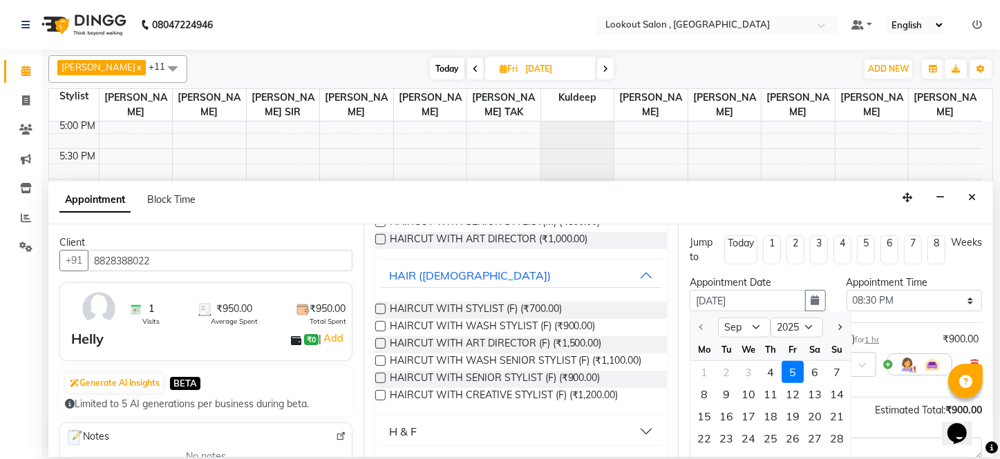
click at [798, 372] on div "5" at bounding box center [792, 372] width 22 height 22
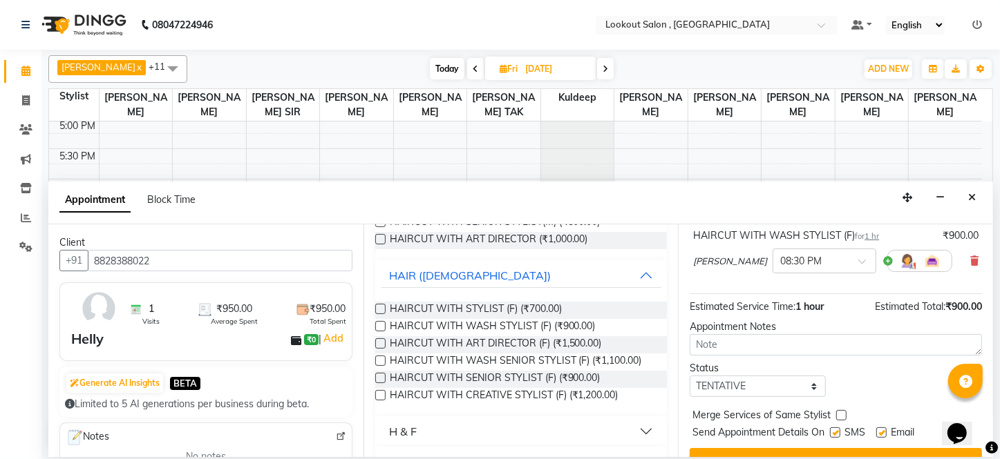
scroll to position [130, 0]
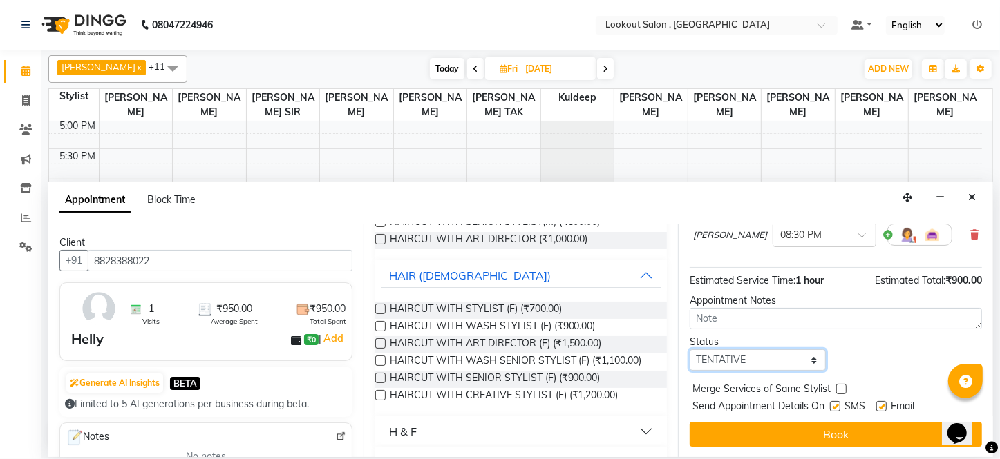
click at [748, 359] on select "Select TENTATIVE CONFIRM UPCOMING" at bounding box center [756, 360] width 135 height 21
select select "confirm booking"
click at [689, 350] on select "Select TENTATIVE CONFIRM UPCOMING" at bounding box center [756, 360] width 135 height 21
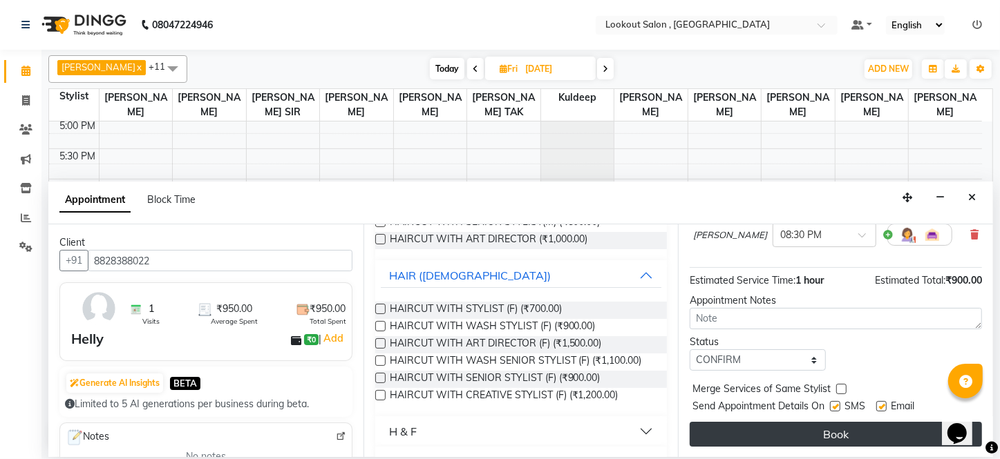
click at [741, 440] on button "Book" at bounding box center [835, 434] width 292 height 25
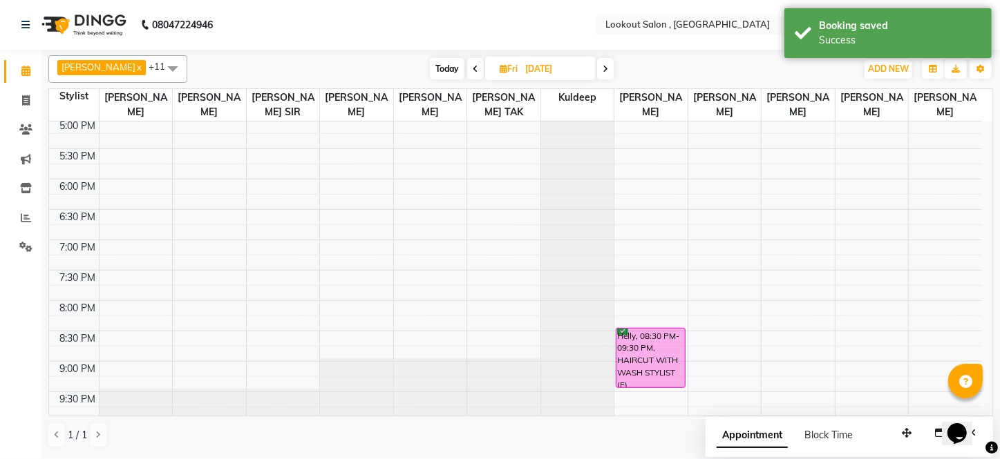
click at [442, 58] on span "Today" at bounding box center [447, 68] width 35 height 21
type input "[DATE]"
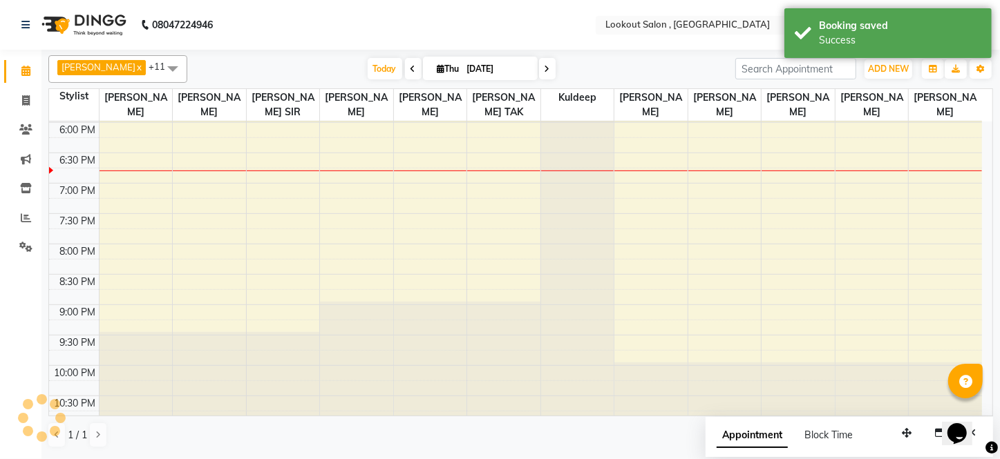
click at [434, 70] on span "Thu" at bounding box center [448, 69] width 29 height 10
select select "9"
select select "2025"
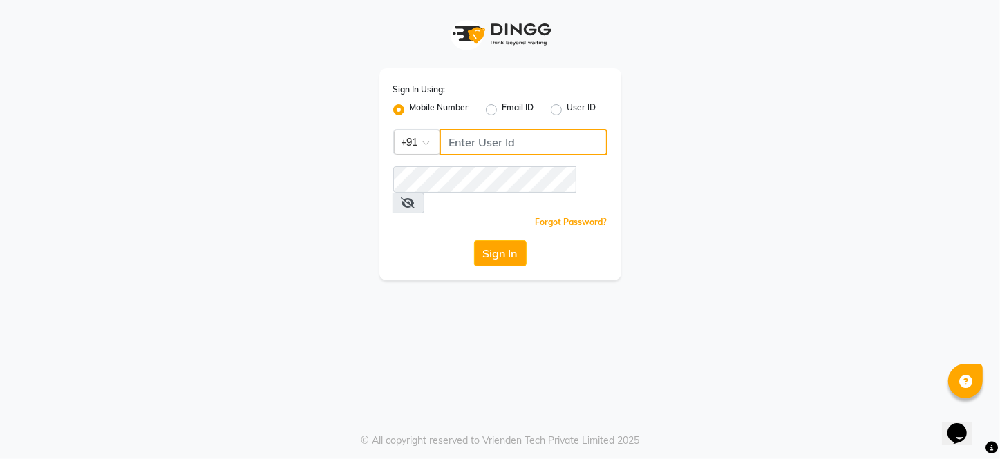
click at [472, 146] on input "Username" at bounding box center [523, 142] width 168 height 26
type input "9372017818"
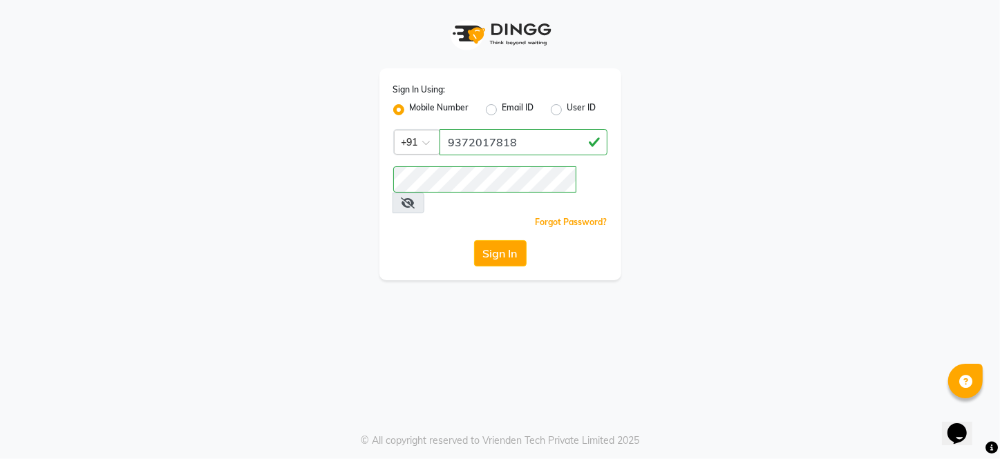
click at [415, 198] on icon at bounding box center [408, 203] width 14 height 11
click at [500, 241] on button "Sign In" at bounding box center [500, 253] width 52 height 26
